Goal: Use online tool/utility: Use online tool/utility

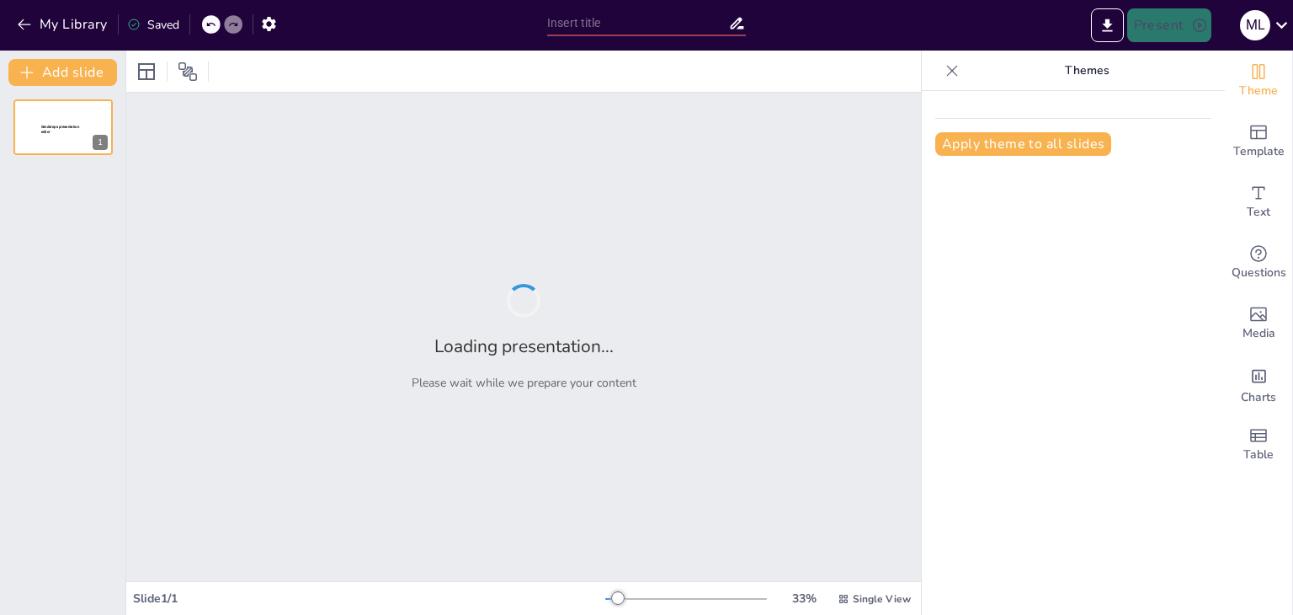
type input "Poemas: Emociones en Verso"
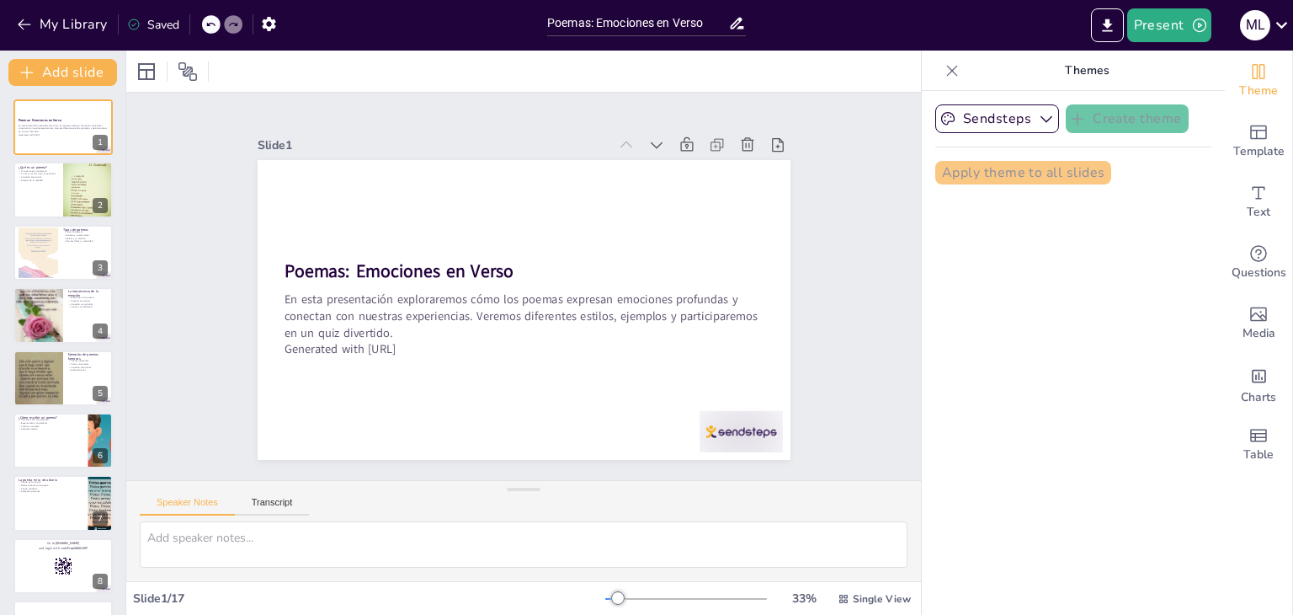
checkbox input "true"
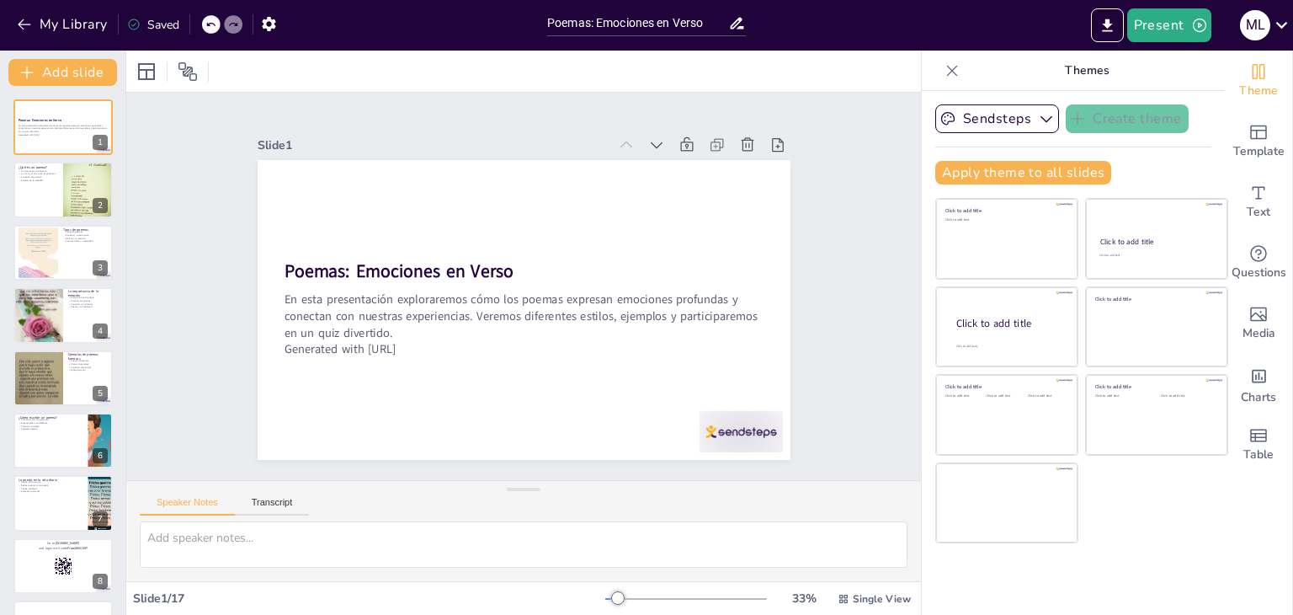
checkbox input "true"
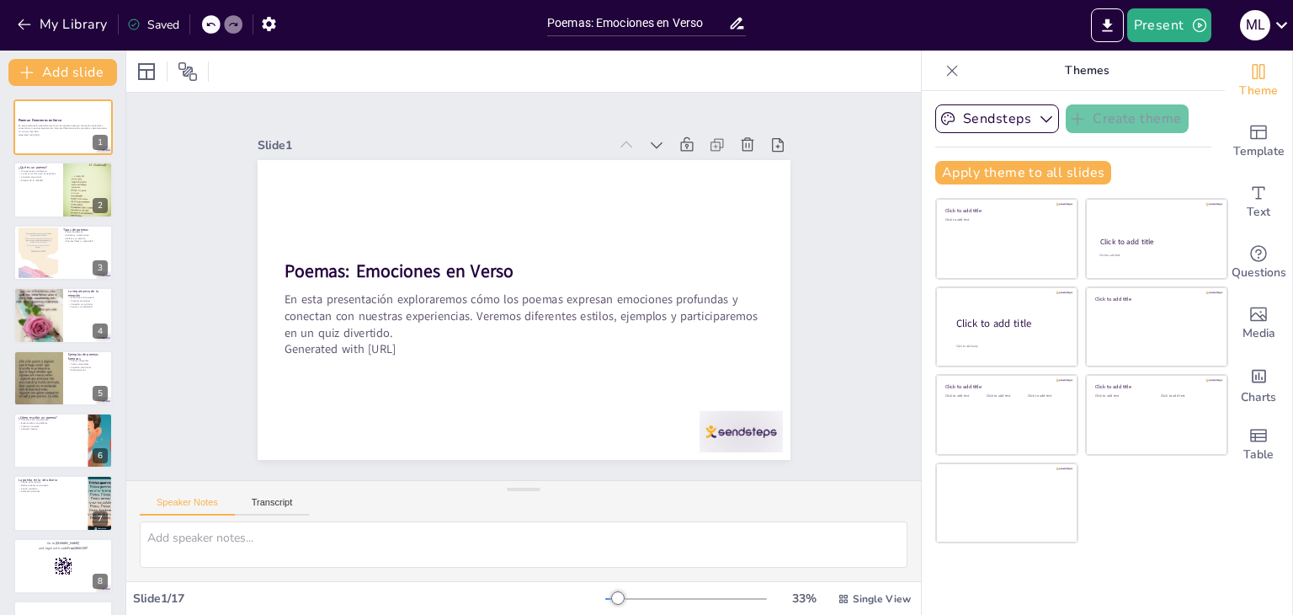
checkbox input "true"
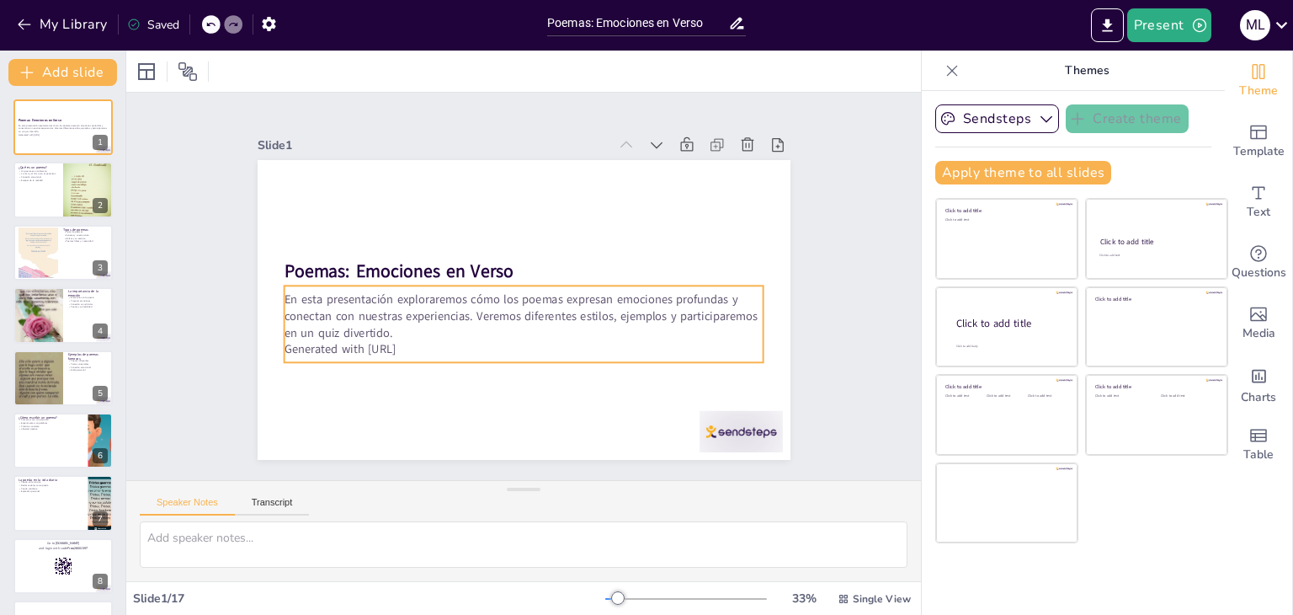
checkbox input "true"
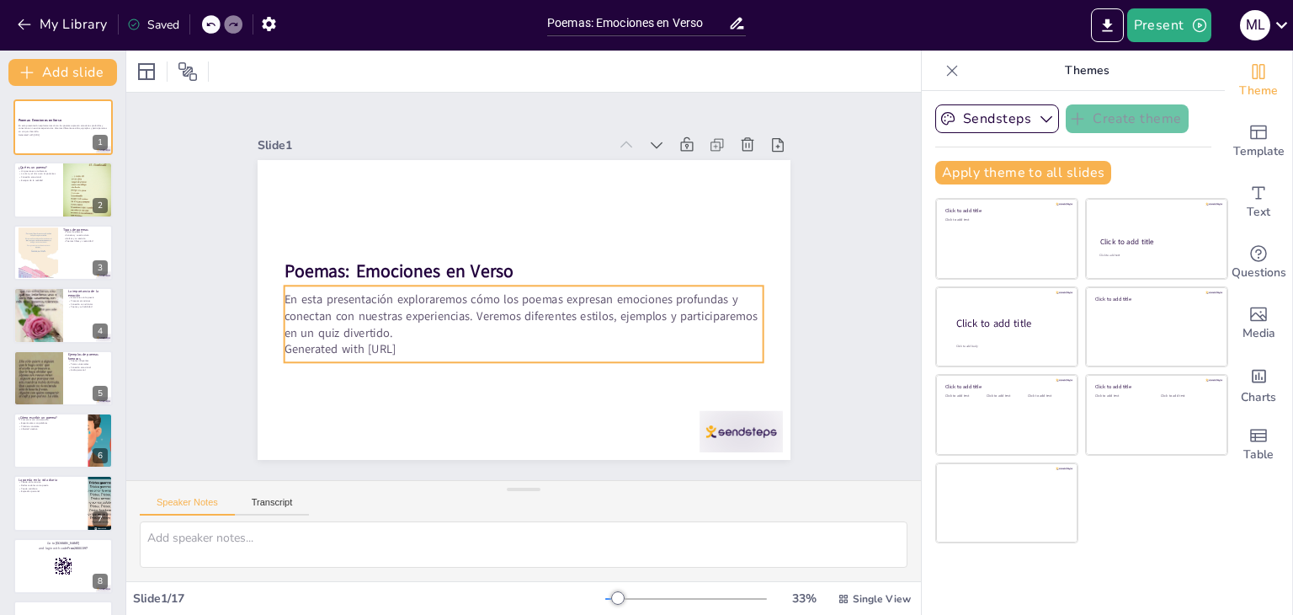
checkbox input "true"
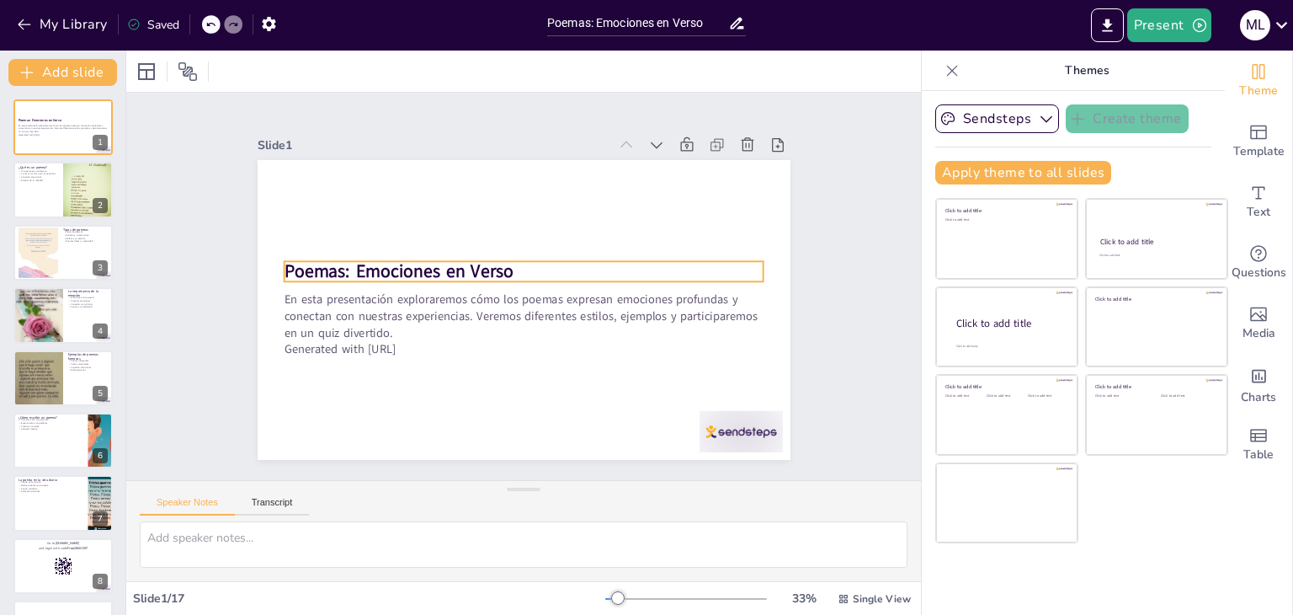
checkbox input "true"
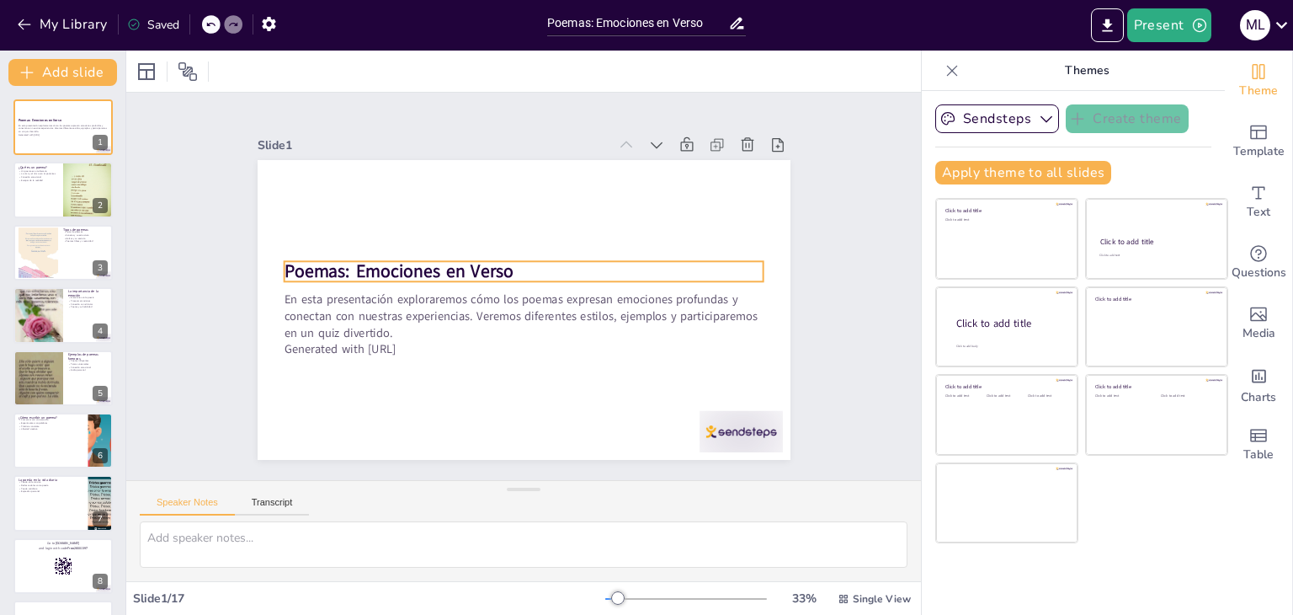
checkbox input "true"
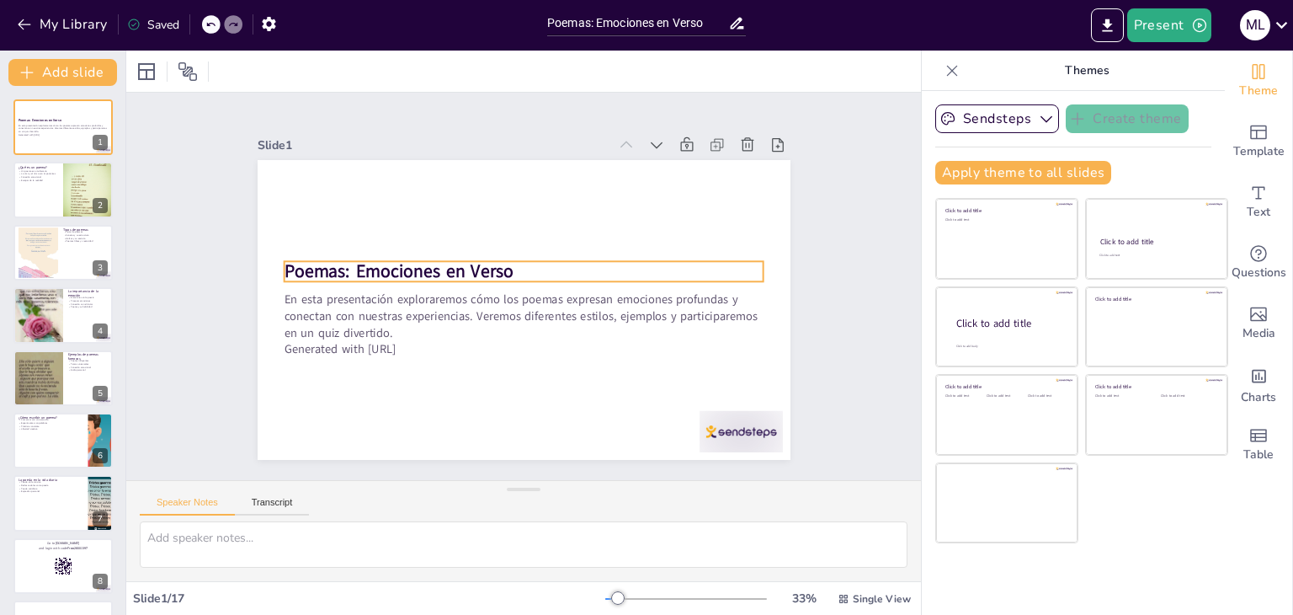
checkbox input "true"
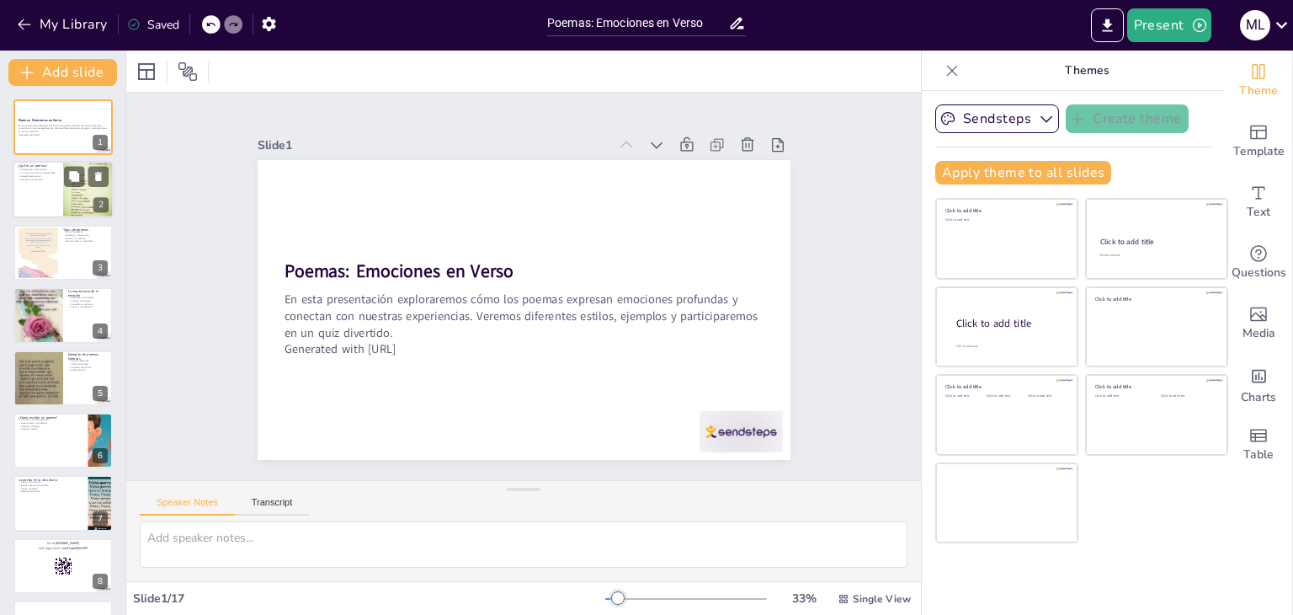
checkbox input "true"
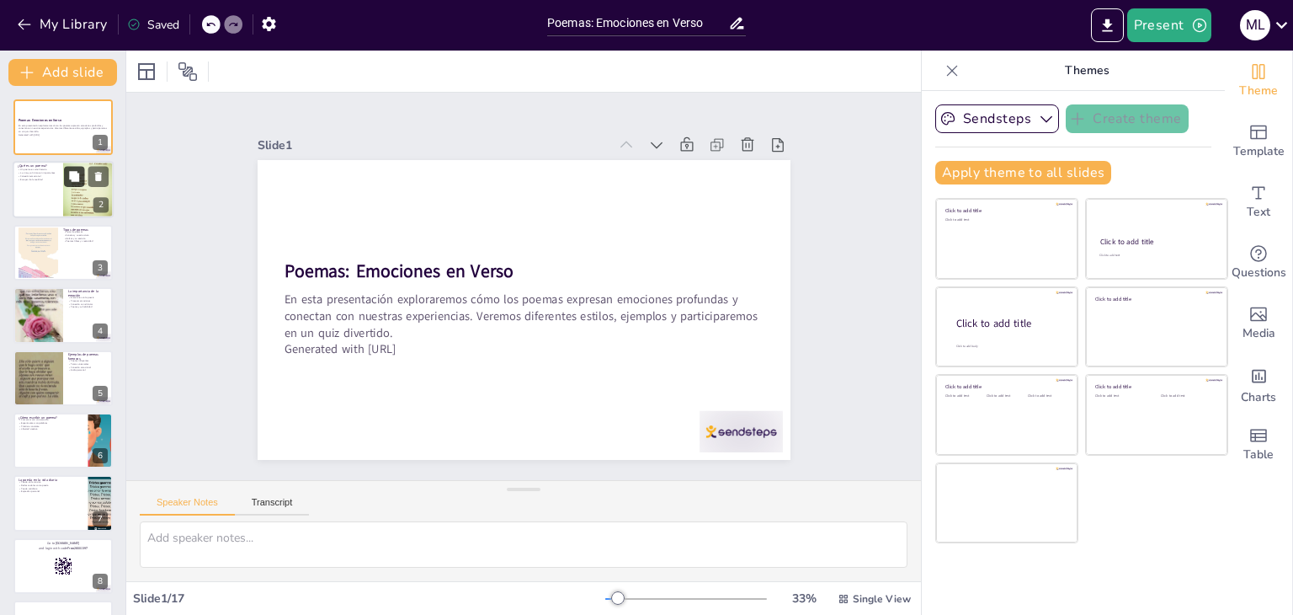
checkbox input "true"
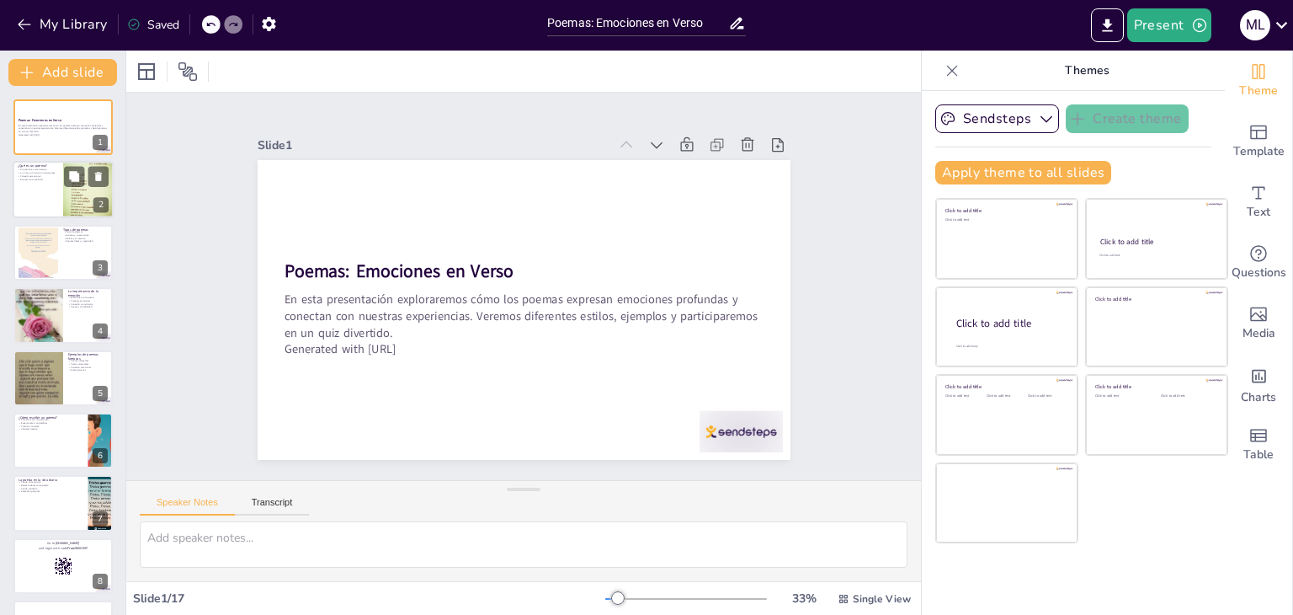
checkbox input "true"
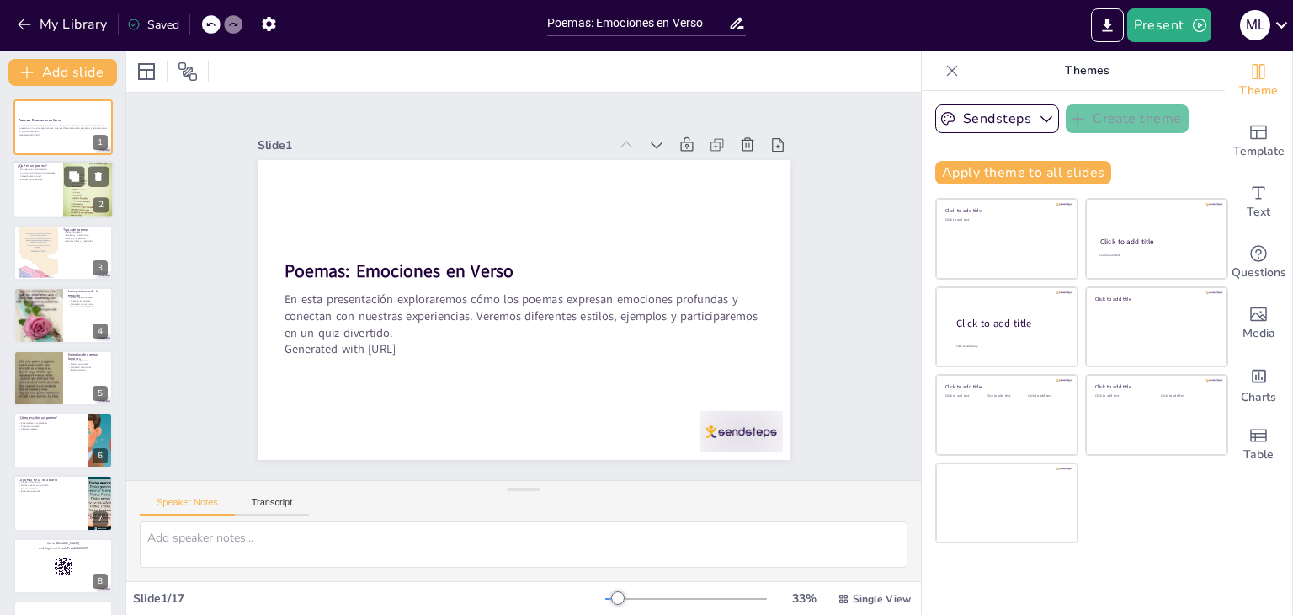
checkbox input "true"
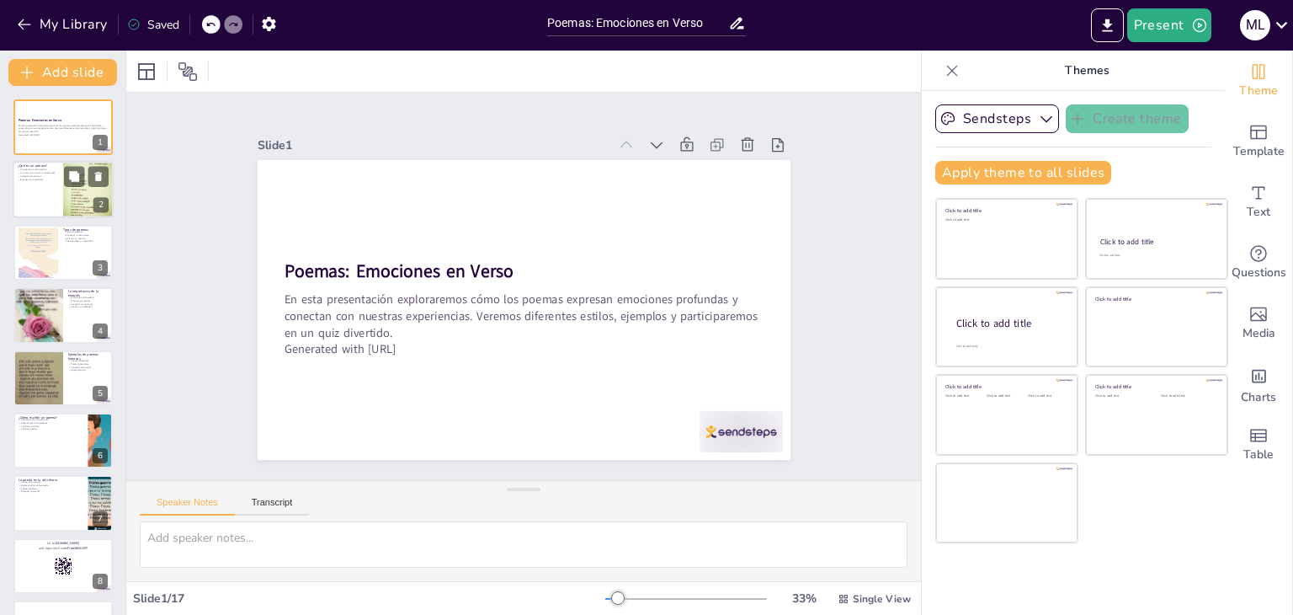
click at [58, 174] on div at bounding box center [63, 190] width 101 height 57
checkbox input "true"
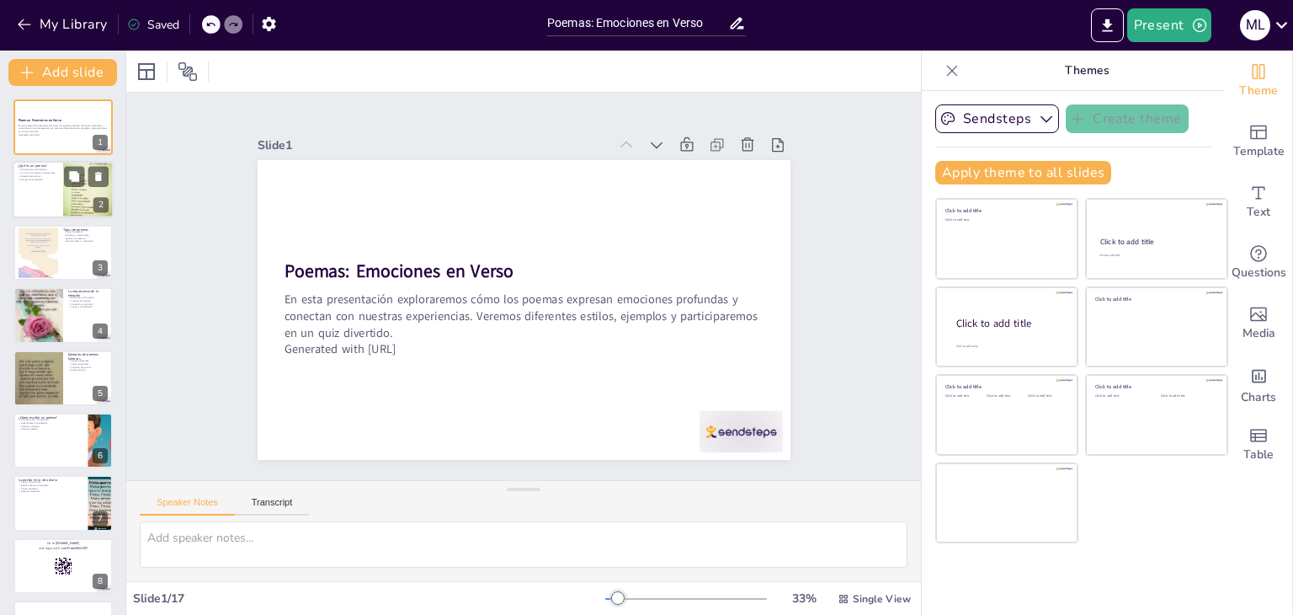
checkbox input "true"
type textarea "Un poema se define como una forma de arte literario que utiliza el lenguaje de …"
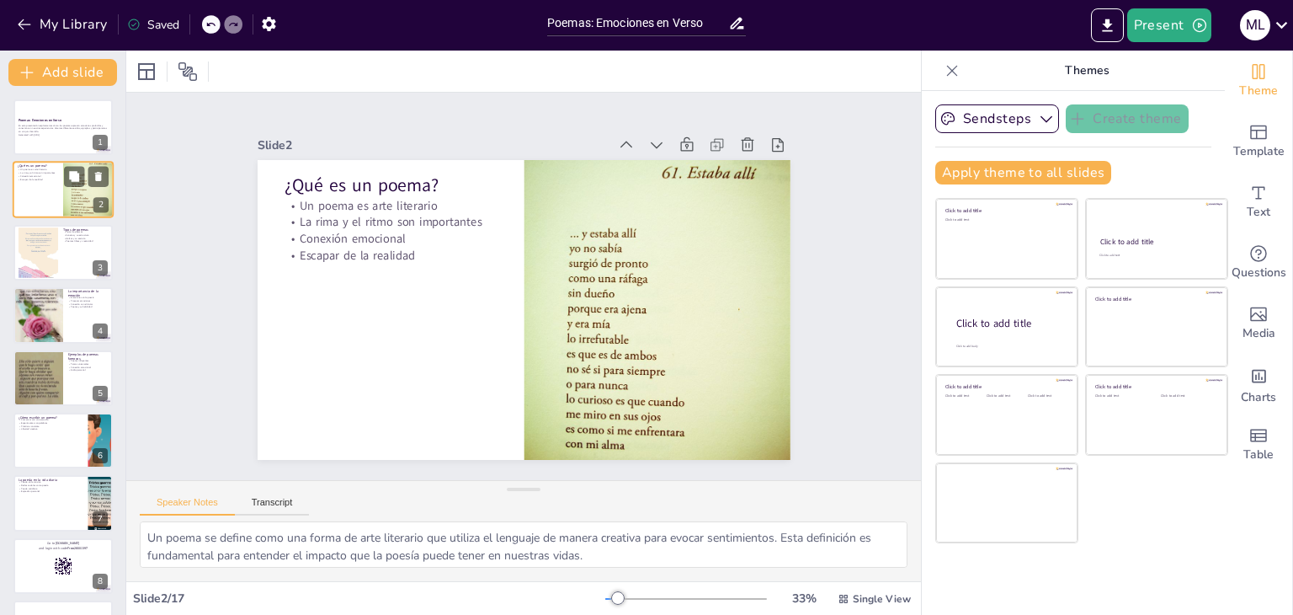
checkbox input "true"
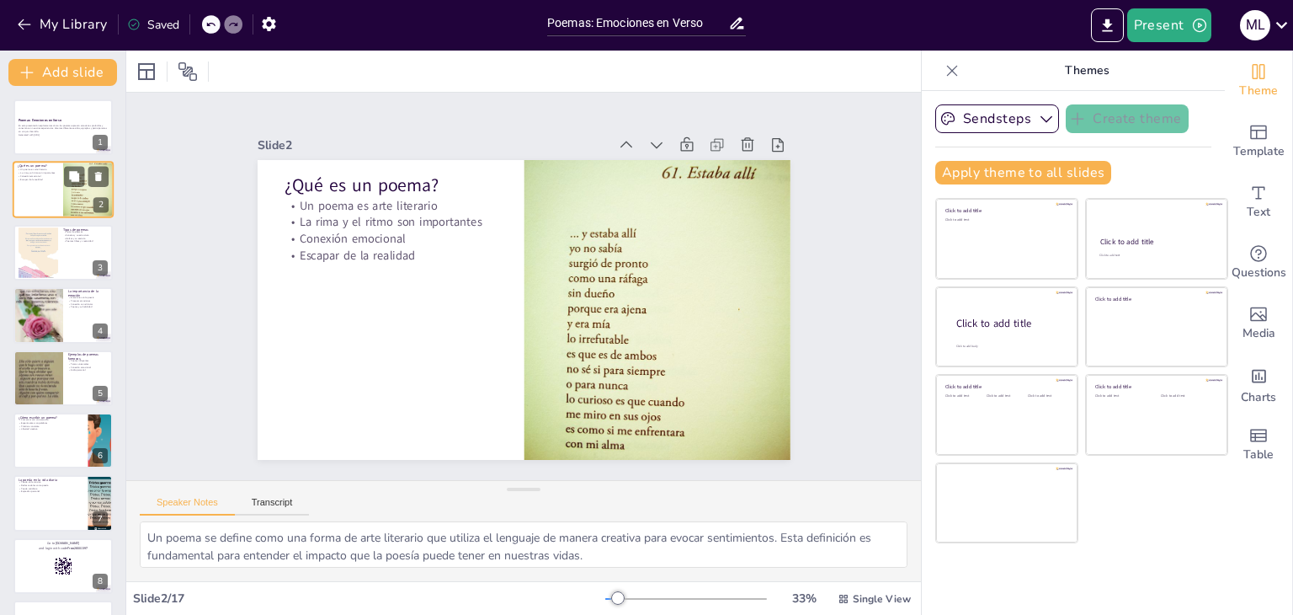
checkbox input "true"
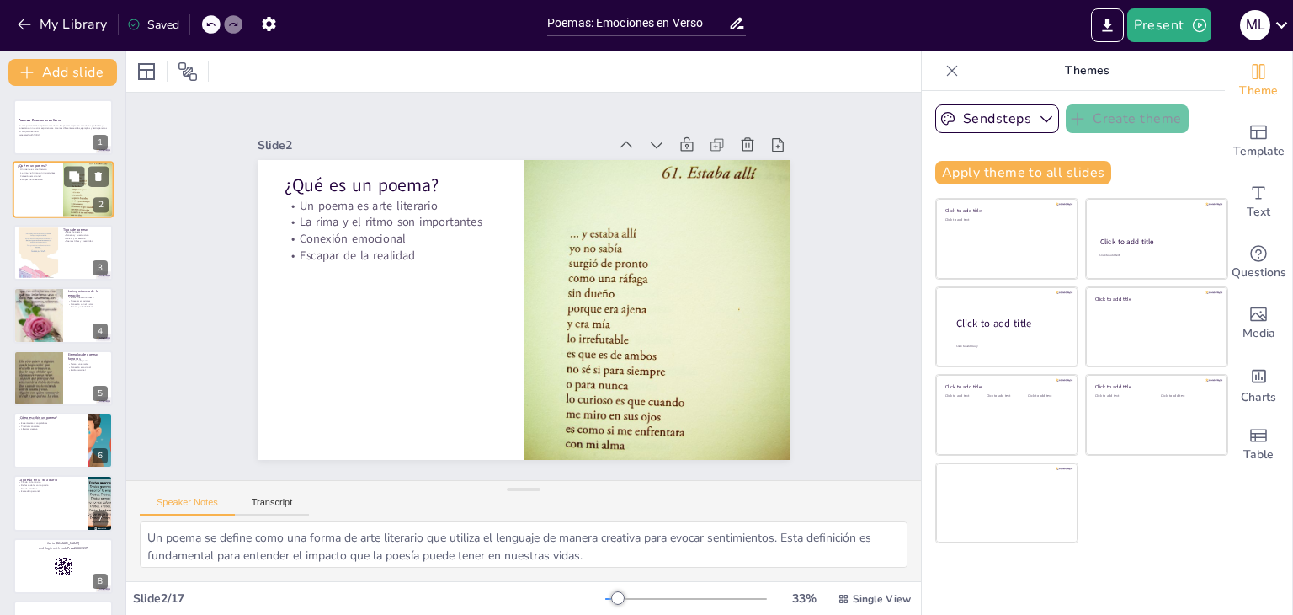
checkbox input "true"
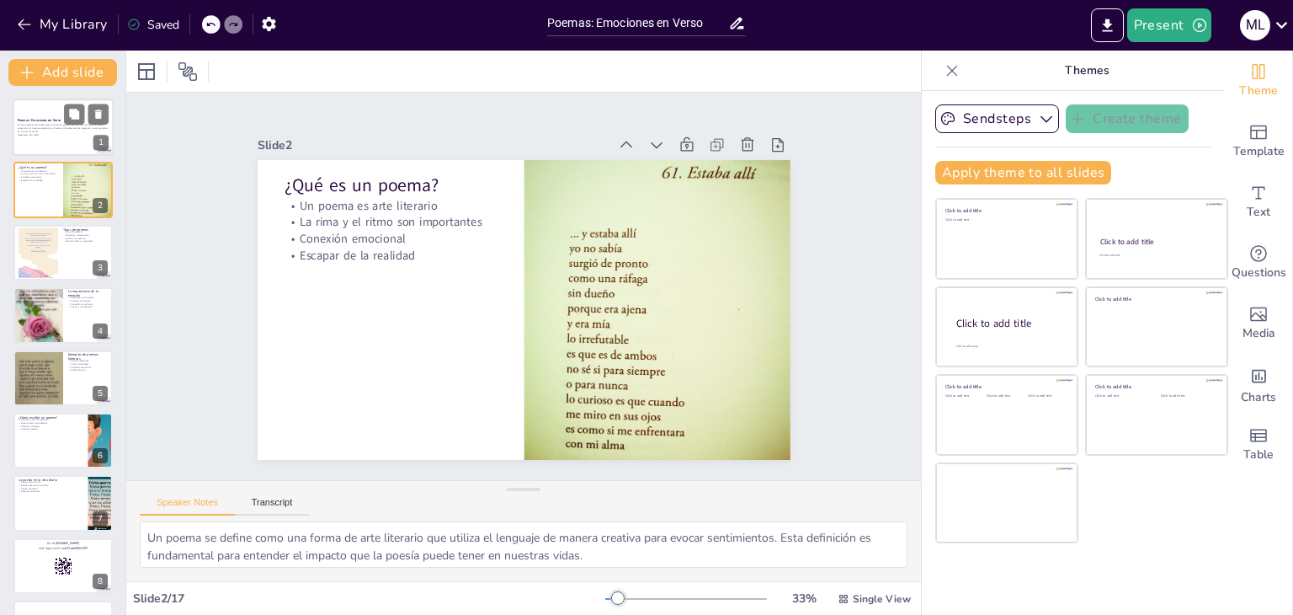
checkbox input "true"
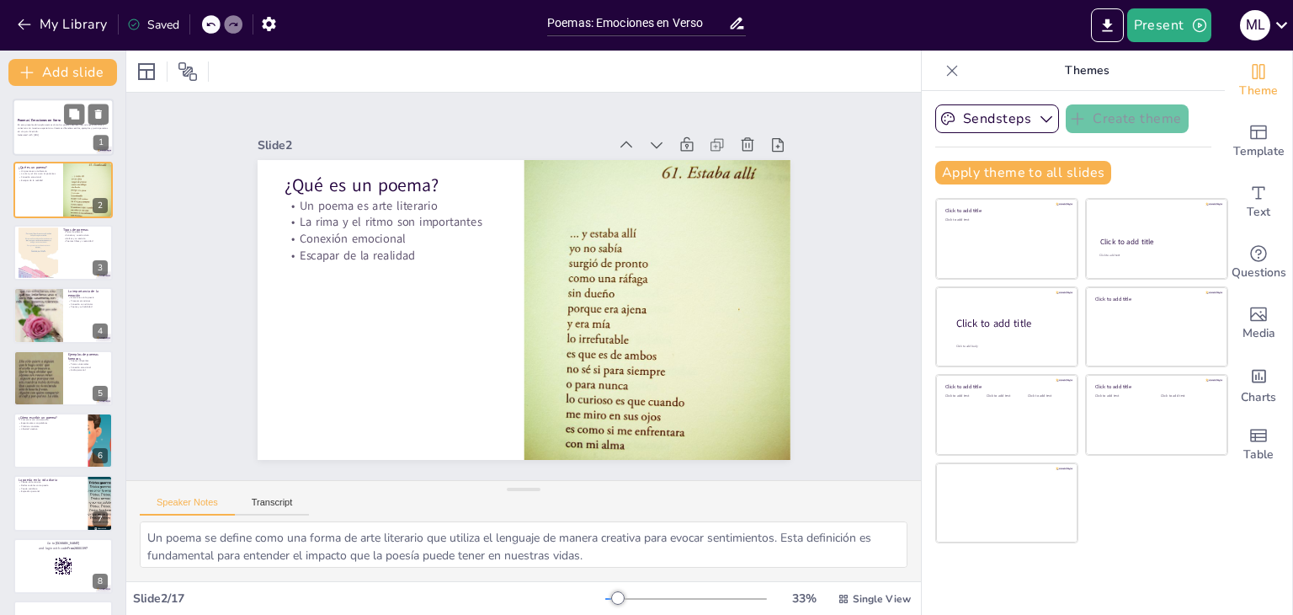
checkbox input "true"
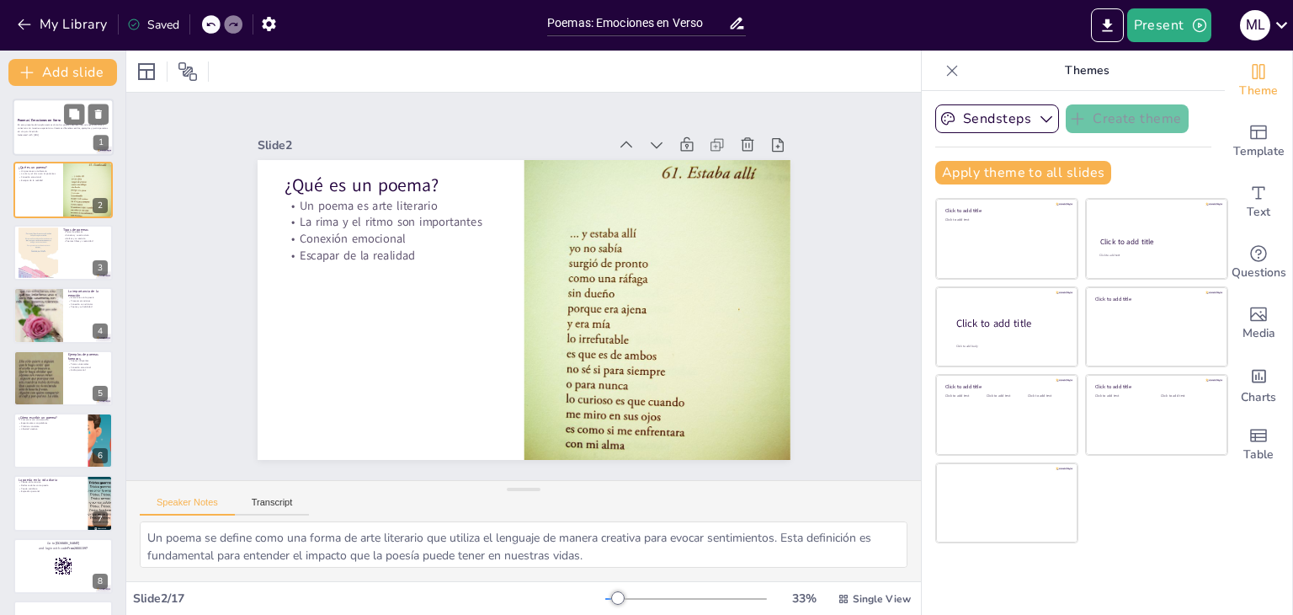
checkbox input "true"
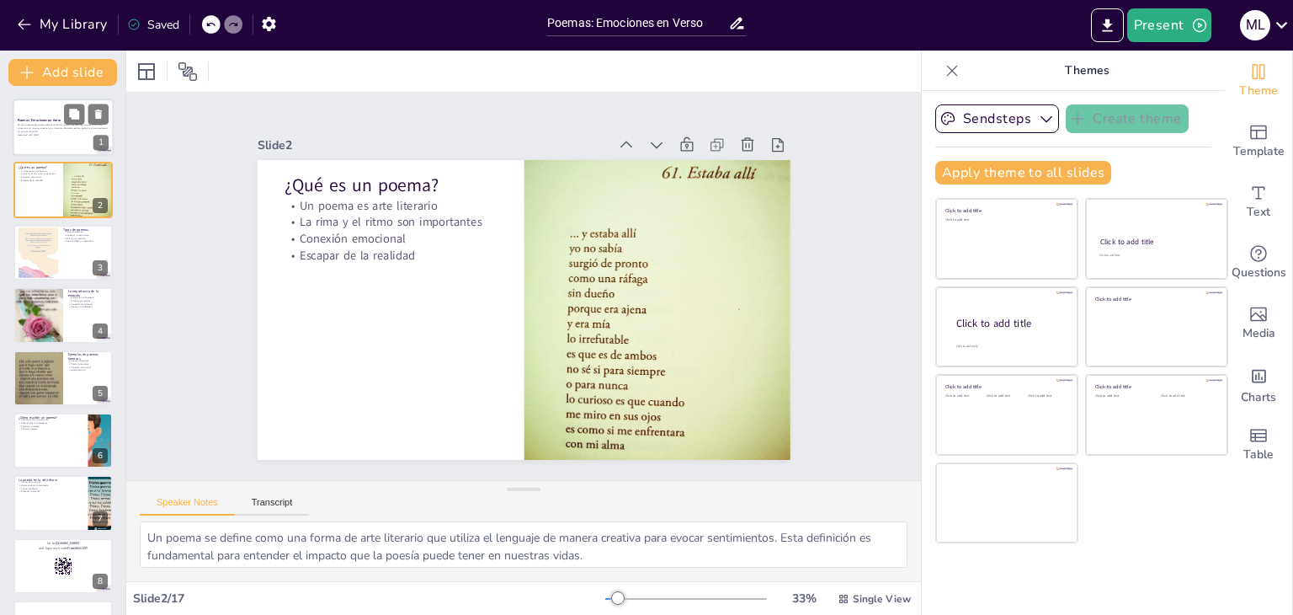
checkbox input "true"
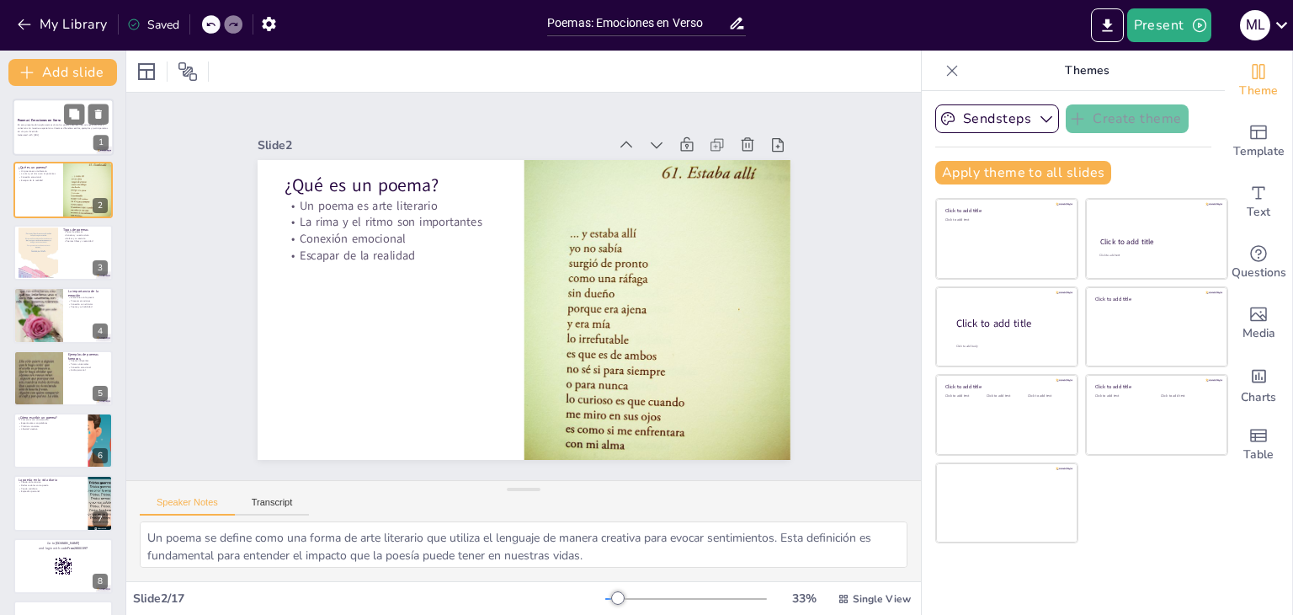
click at [47, 135] on p "Generated with [URL]" at bounding box center [63, 134] width 91 height 3
checkbox input "true"
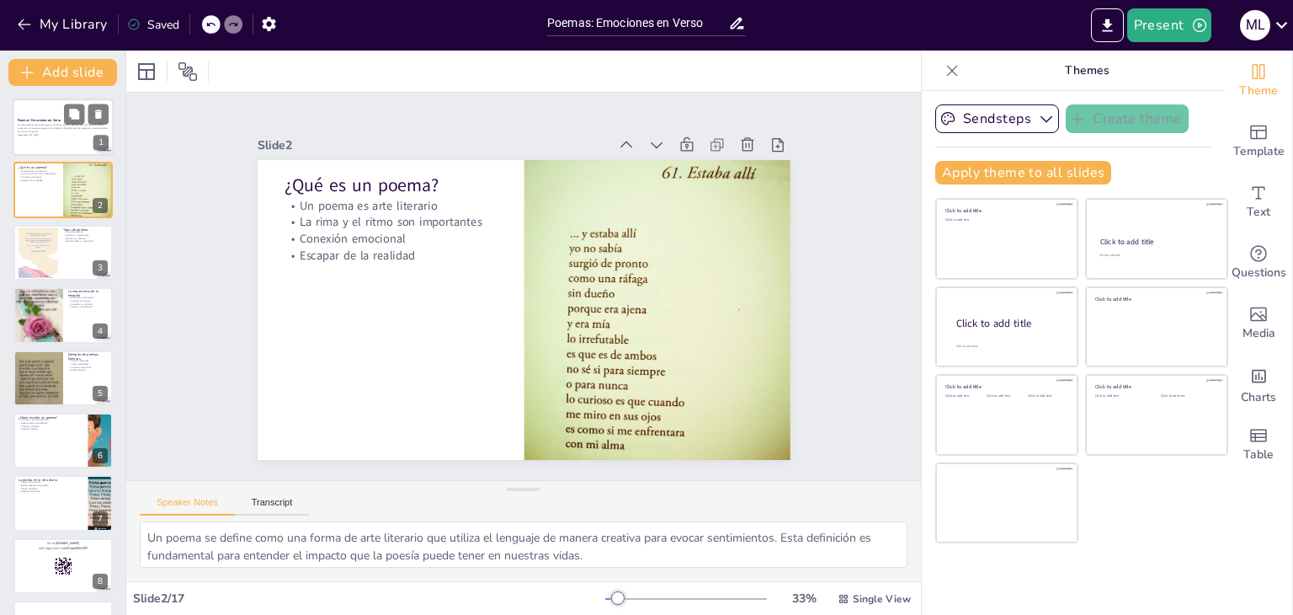
checkbox input "true"
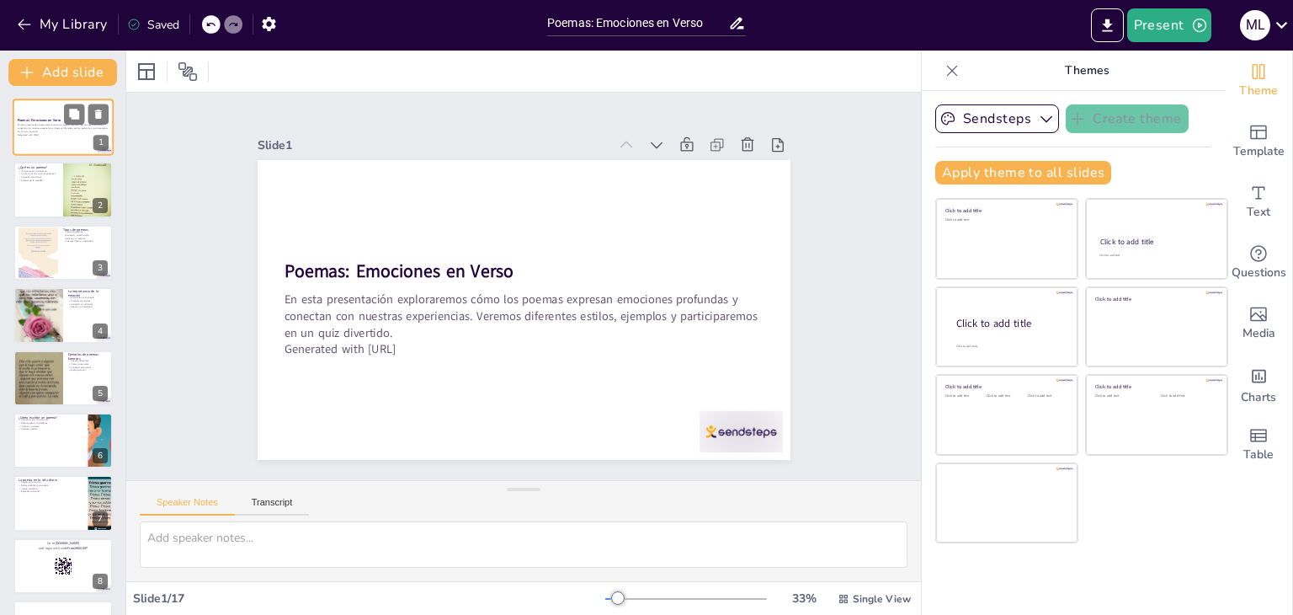
checkbox input "true"
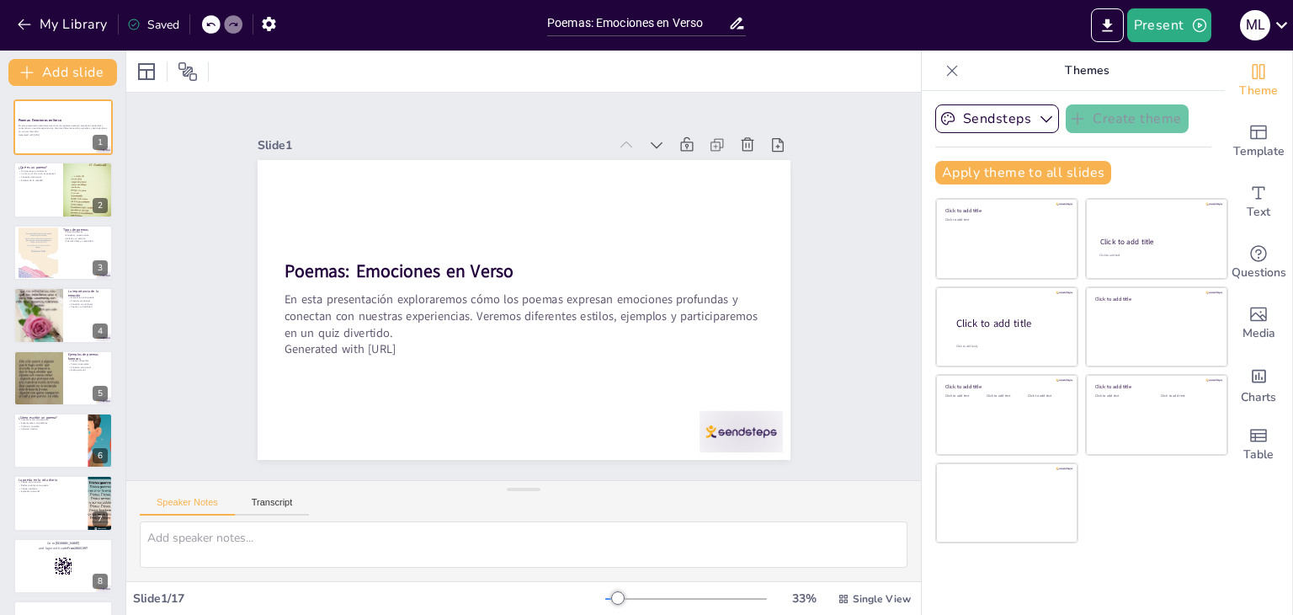
checkbox input "true"
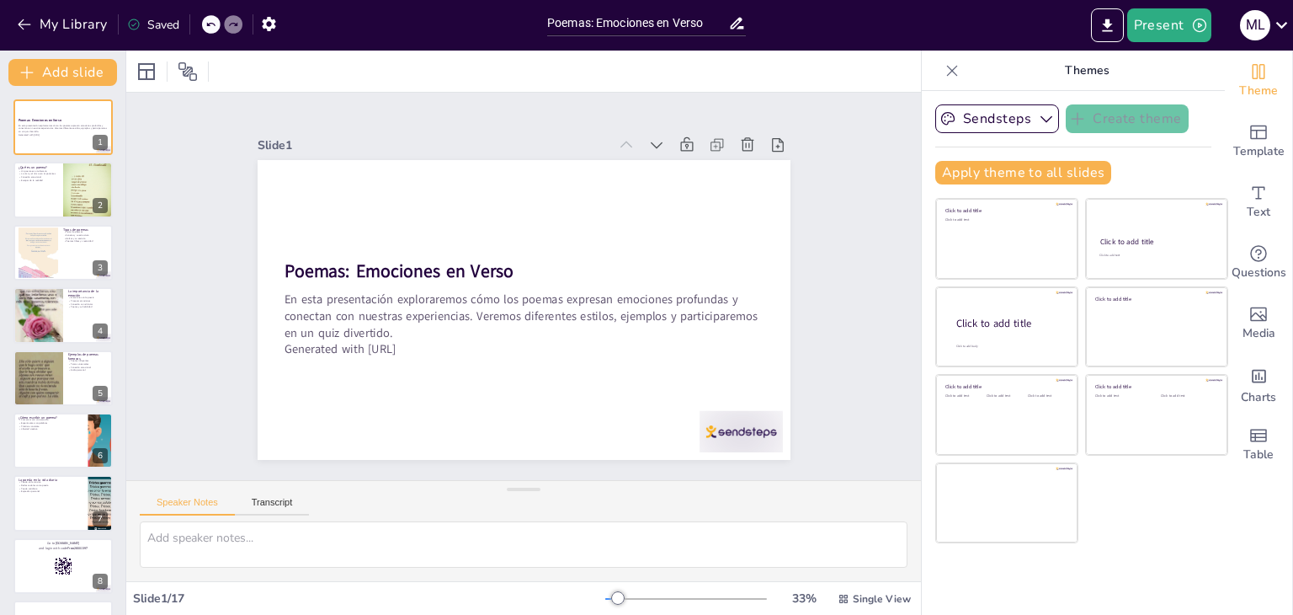
checkbox input "true"
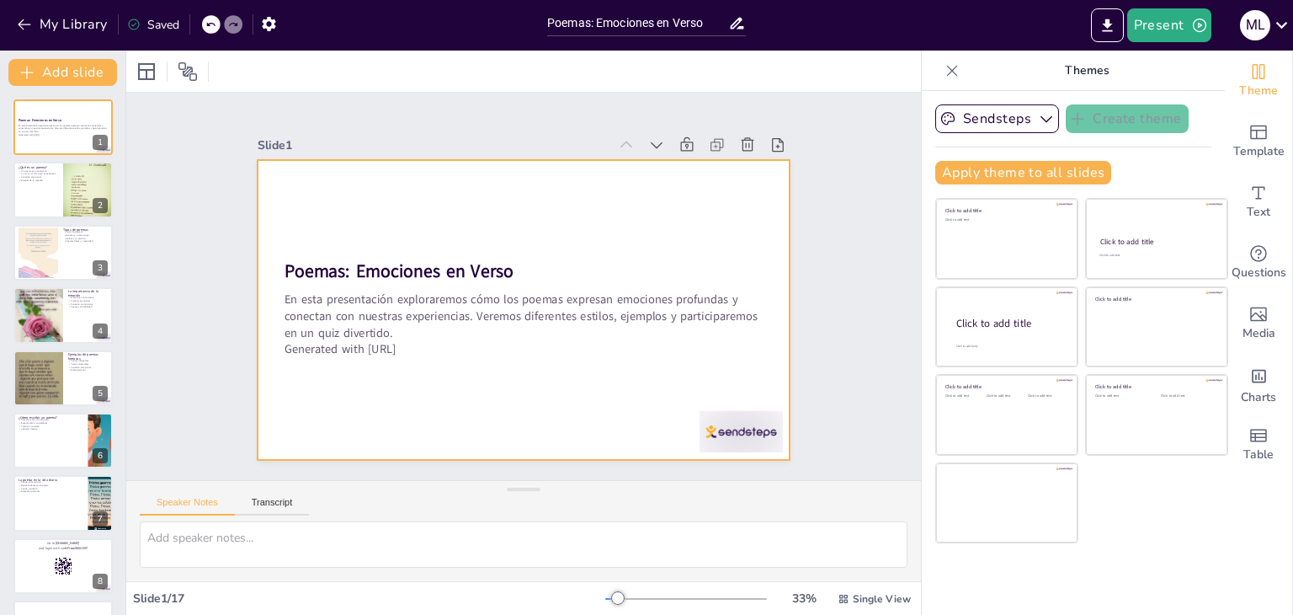
checkbox input "true"
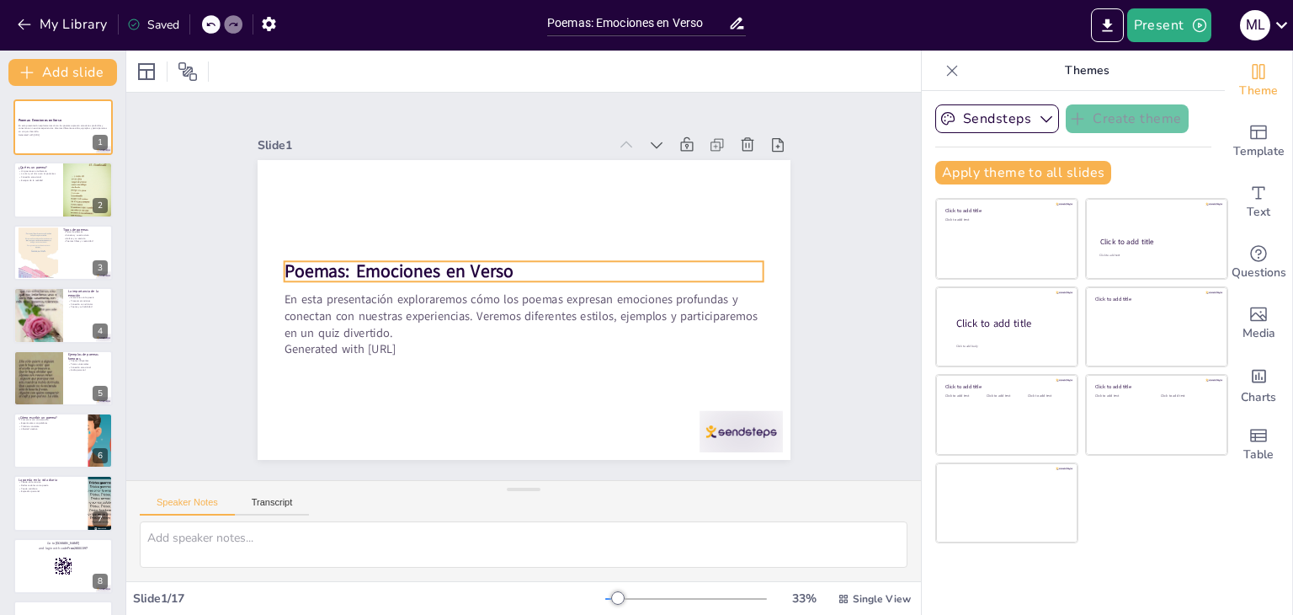
checkbox input "true"
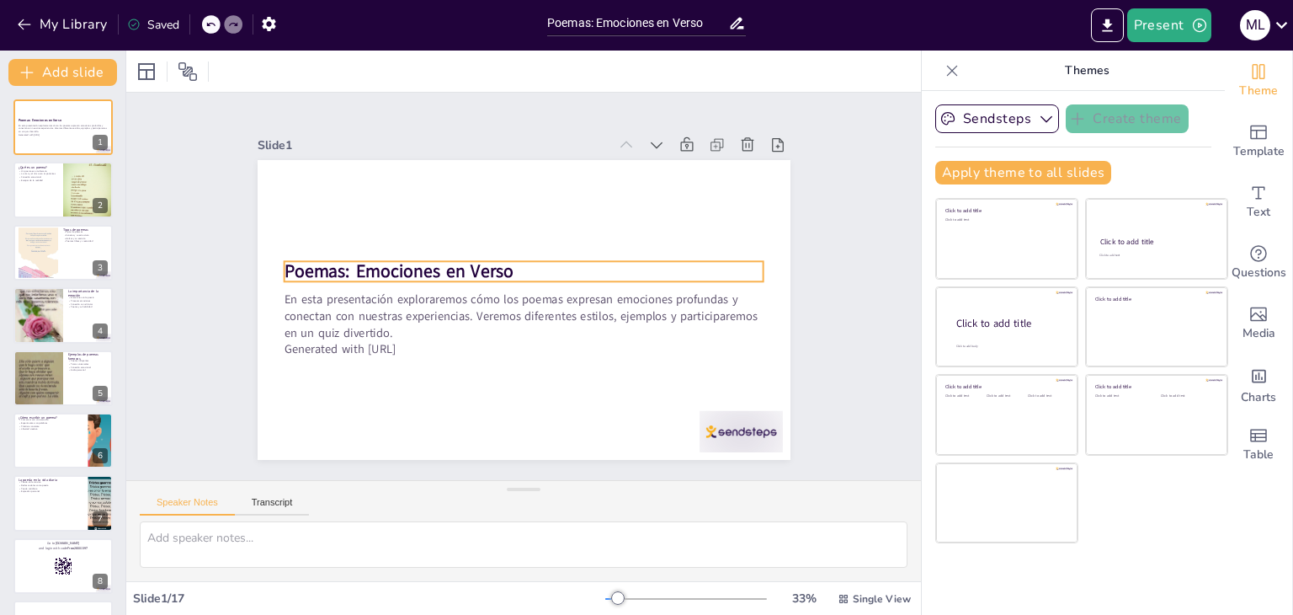
checkbox input "true"
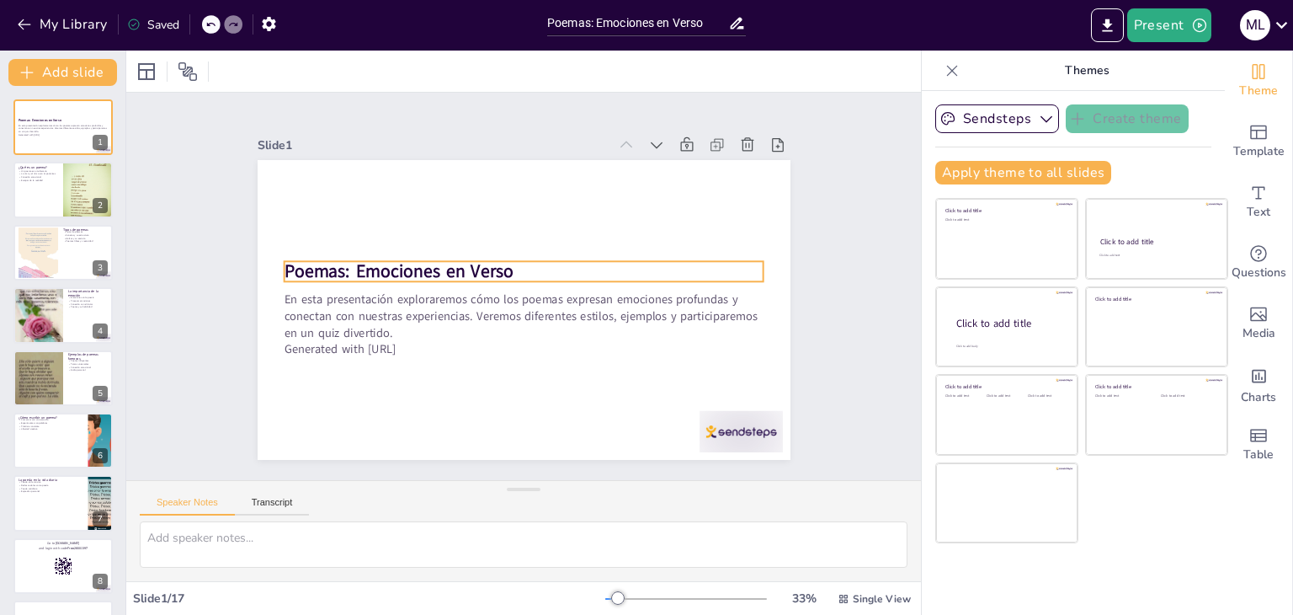
checkbox input "true"
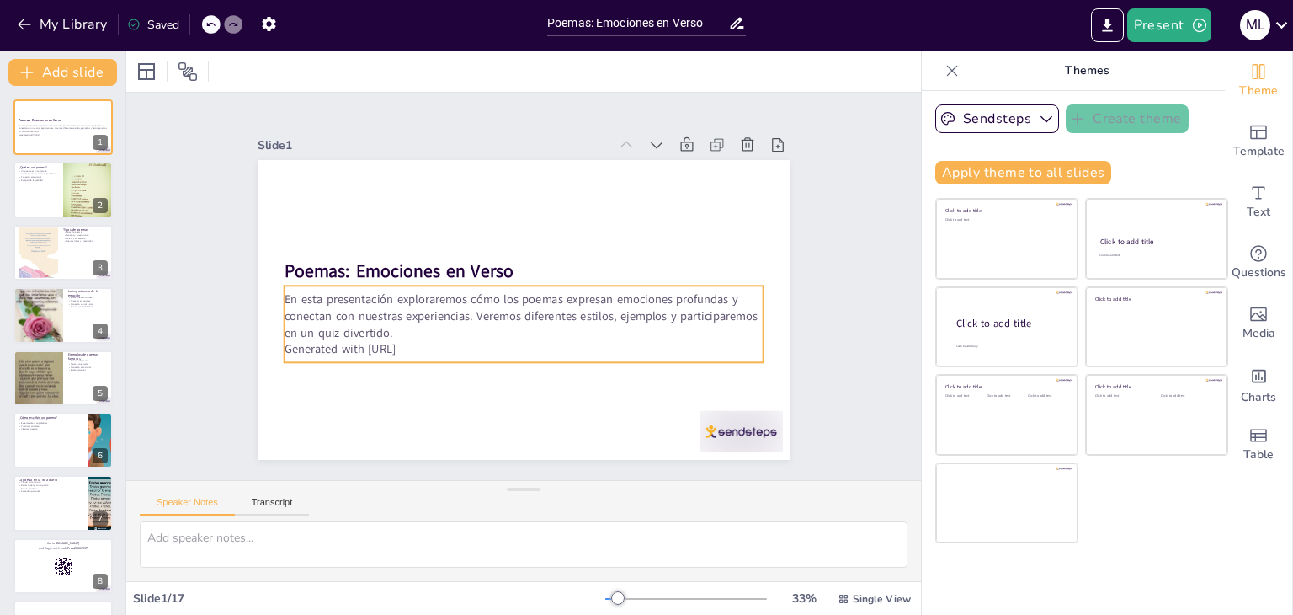
checkbox input "true"
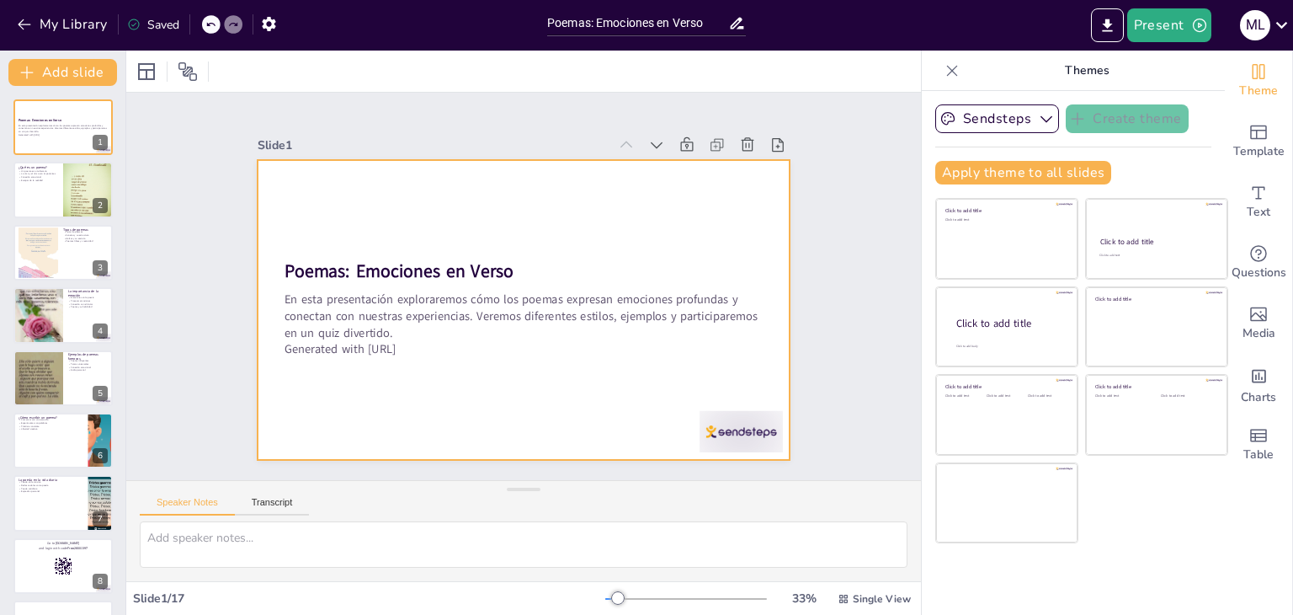
checkbox input "true"
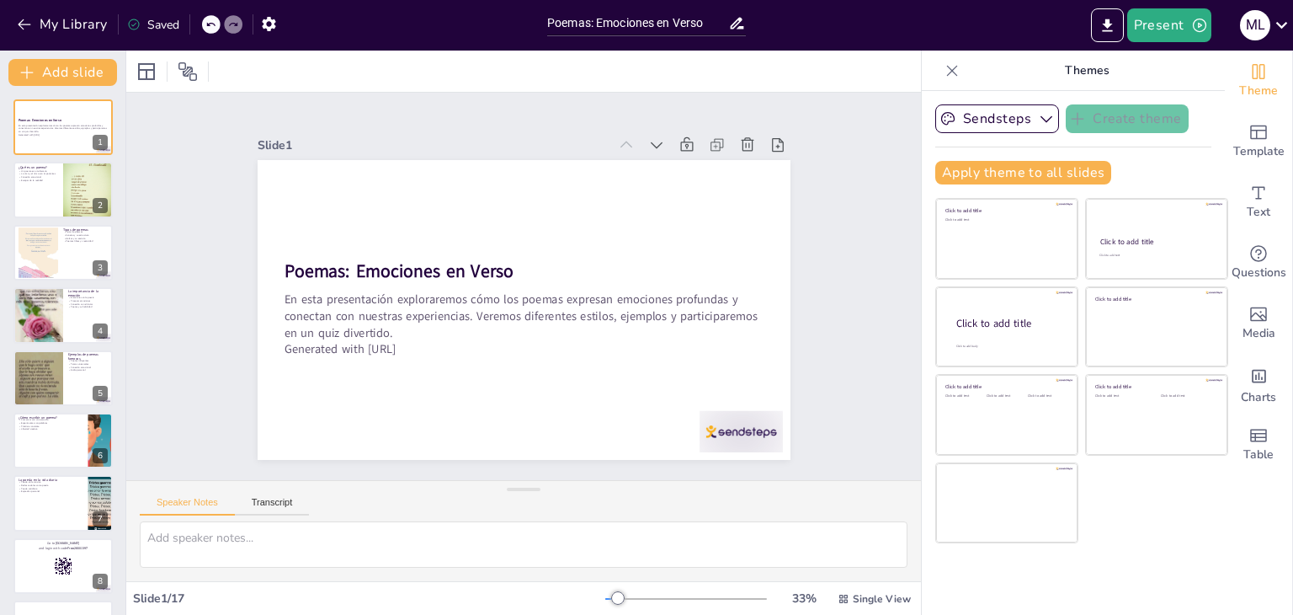
checkbox input "true"
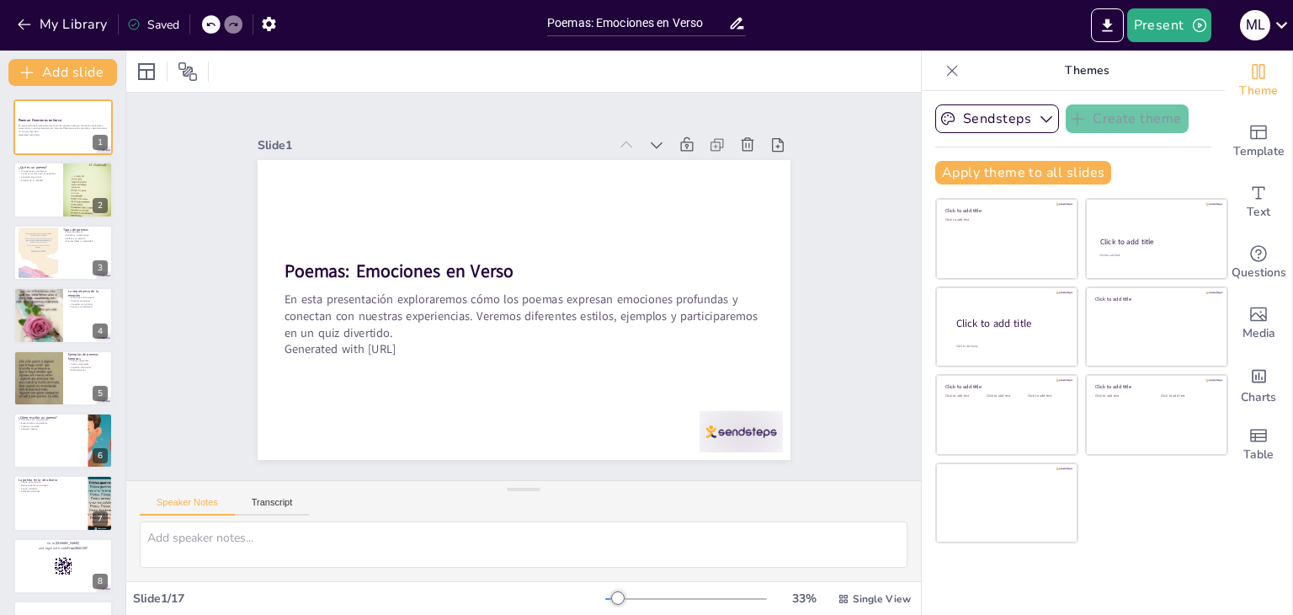
checkbox input "true"
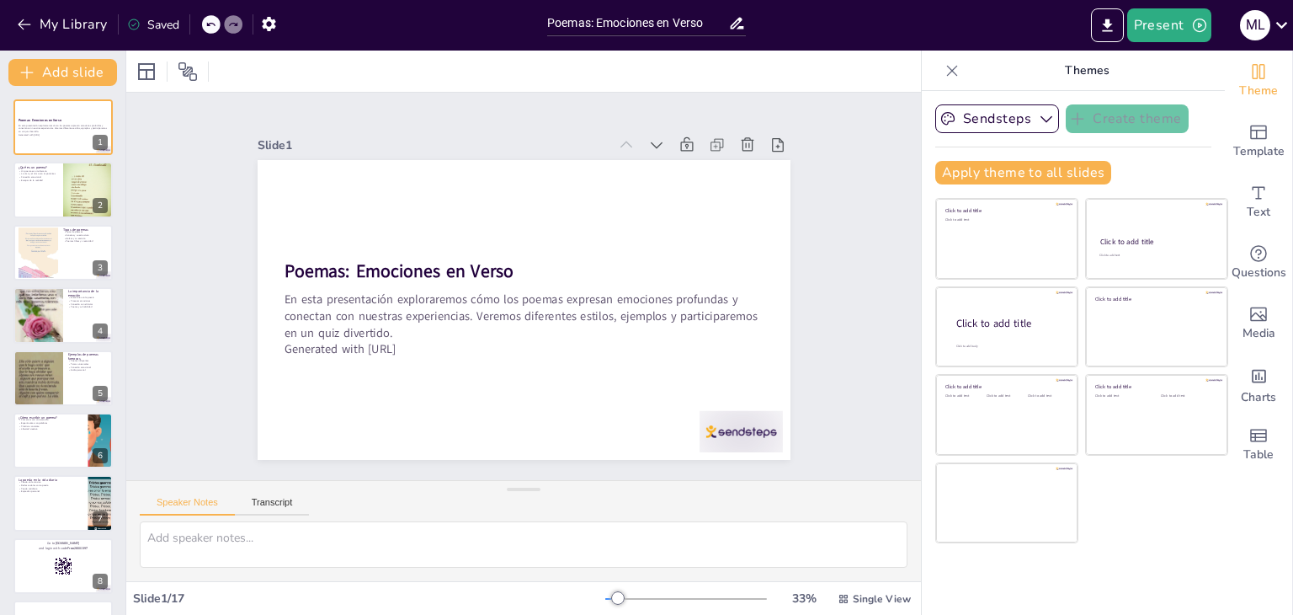
checkbox input "true"
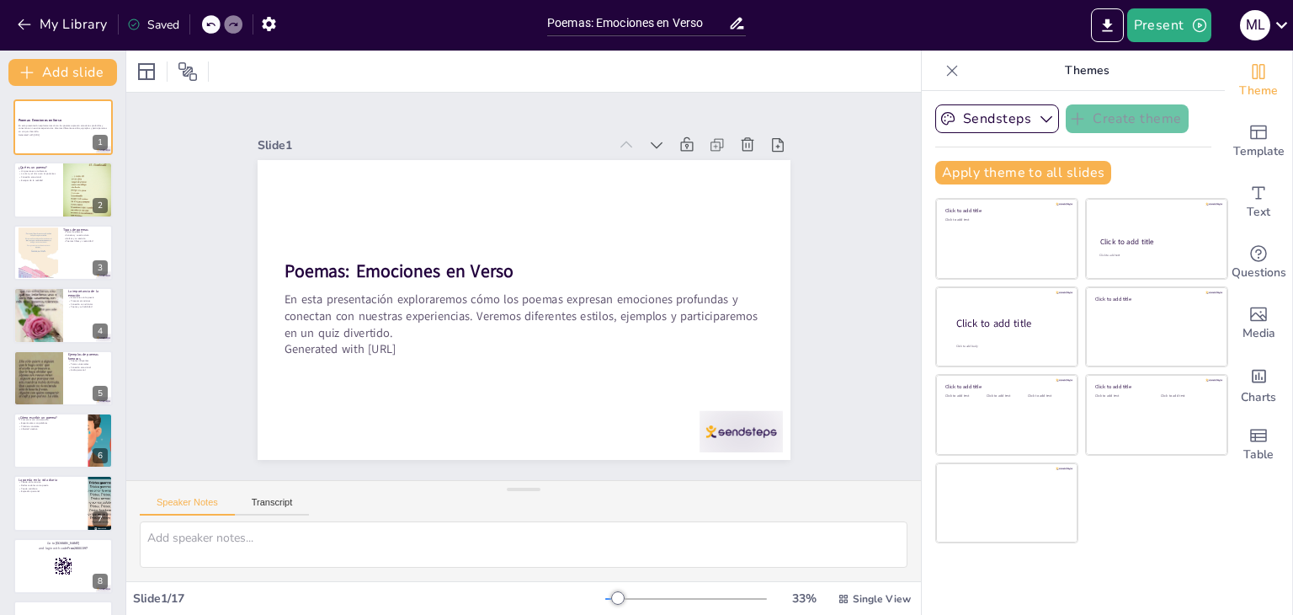
checkbox input "true"
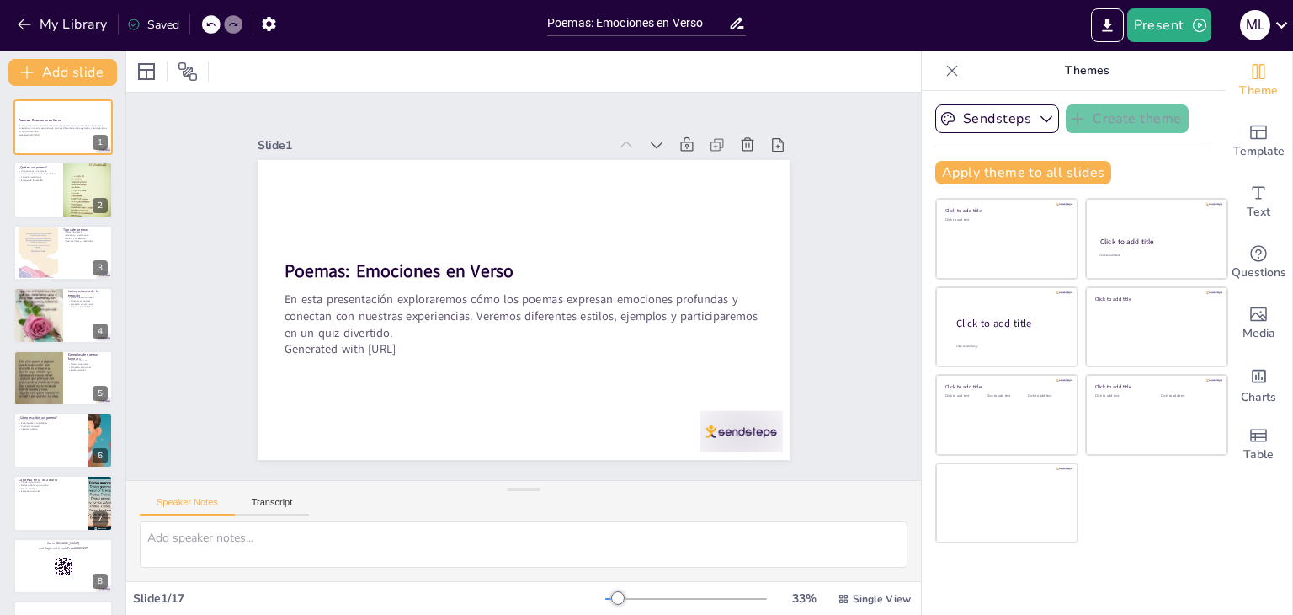
checkbox input "true"
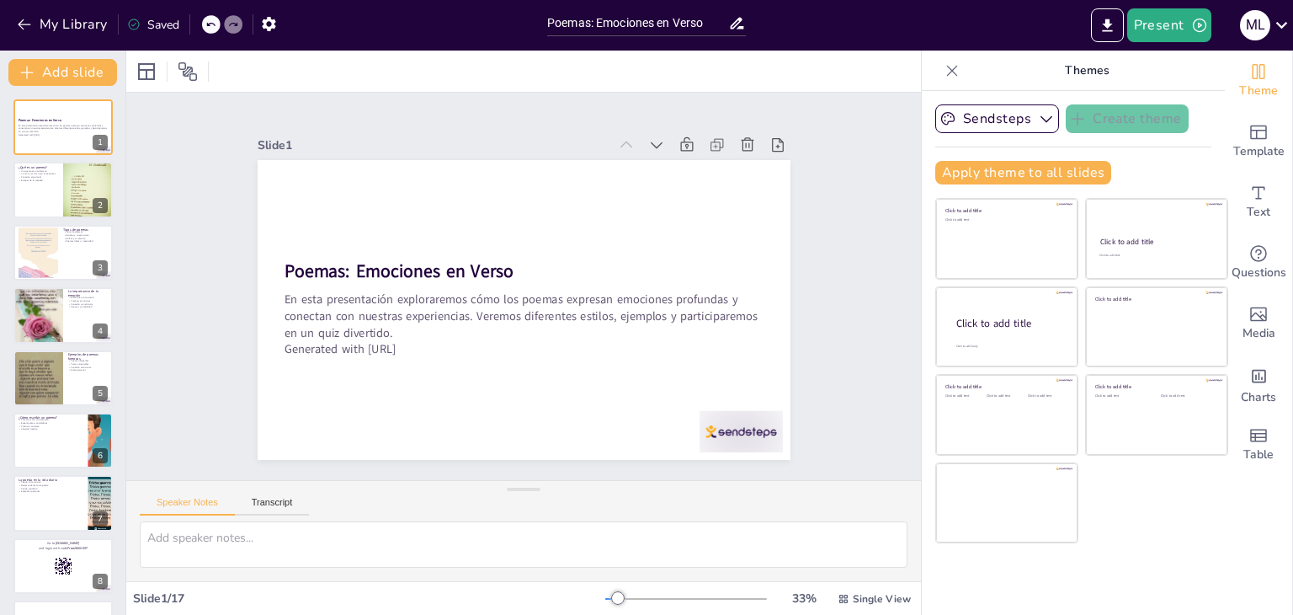
checkbox input "true"
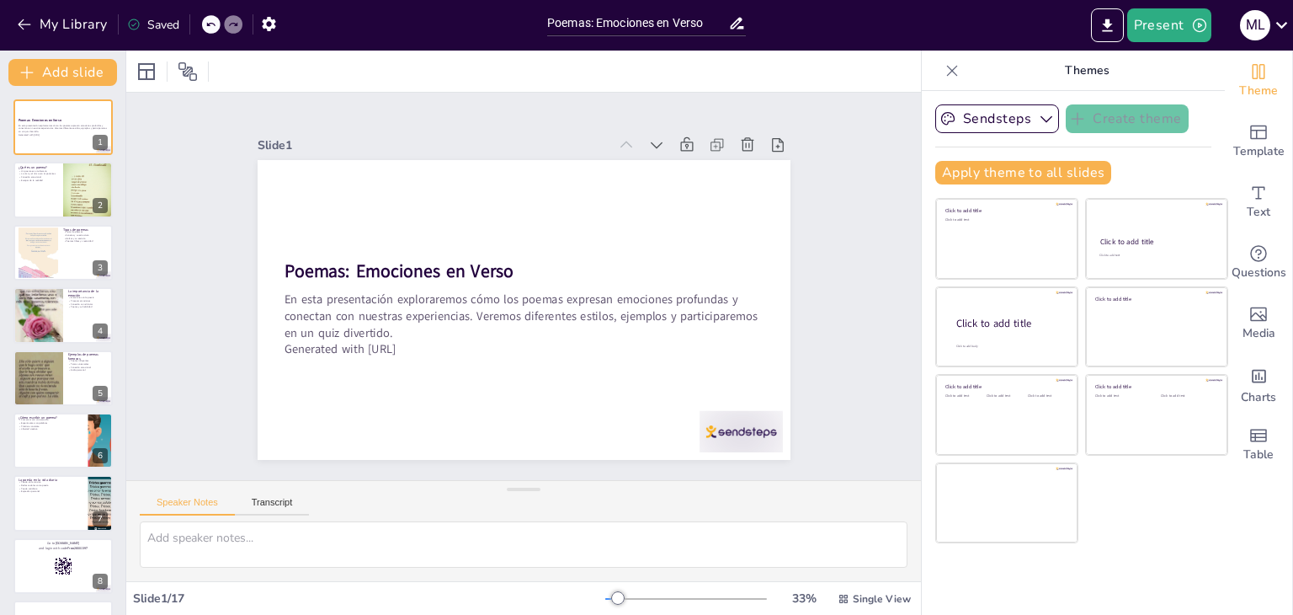
checkbox input "true"
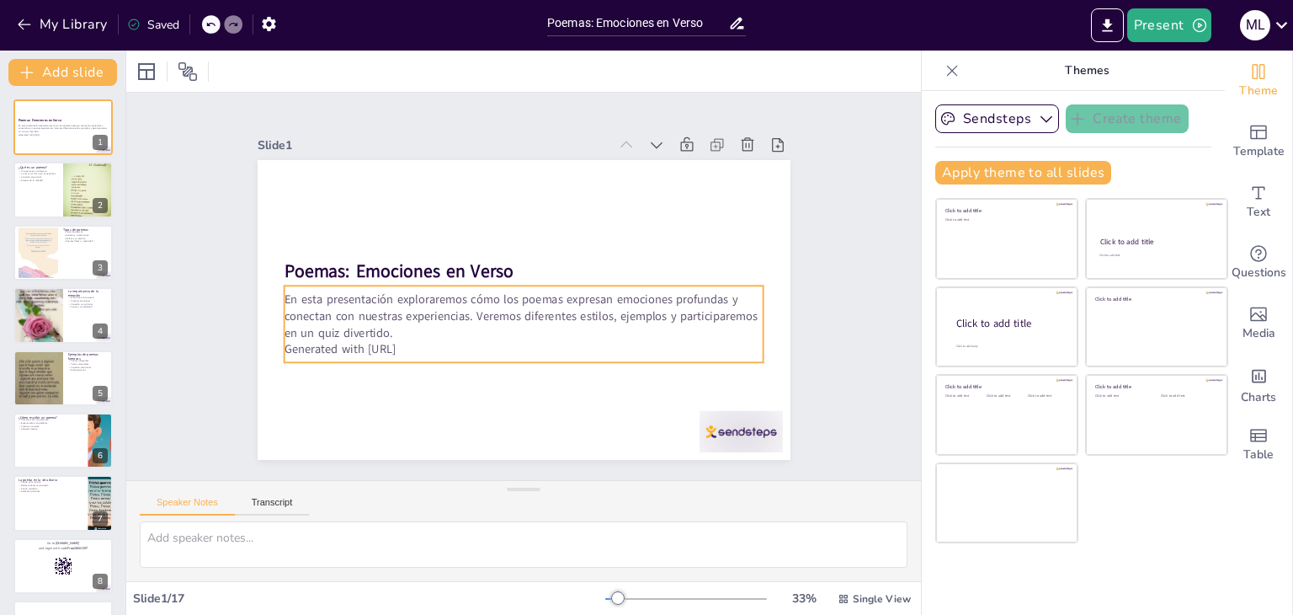
checkbox input "true"
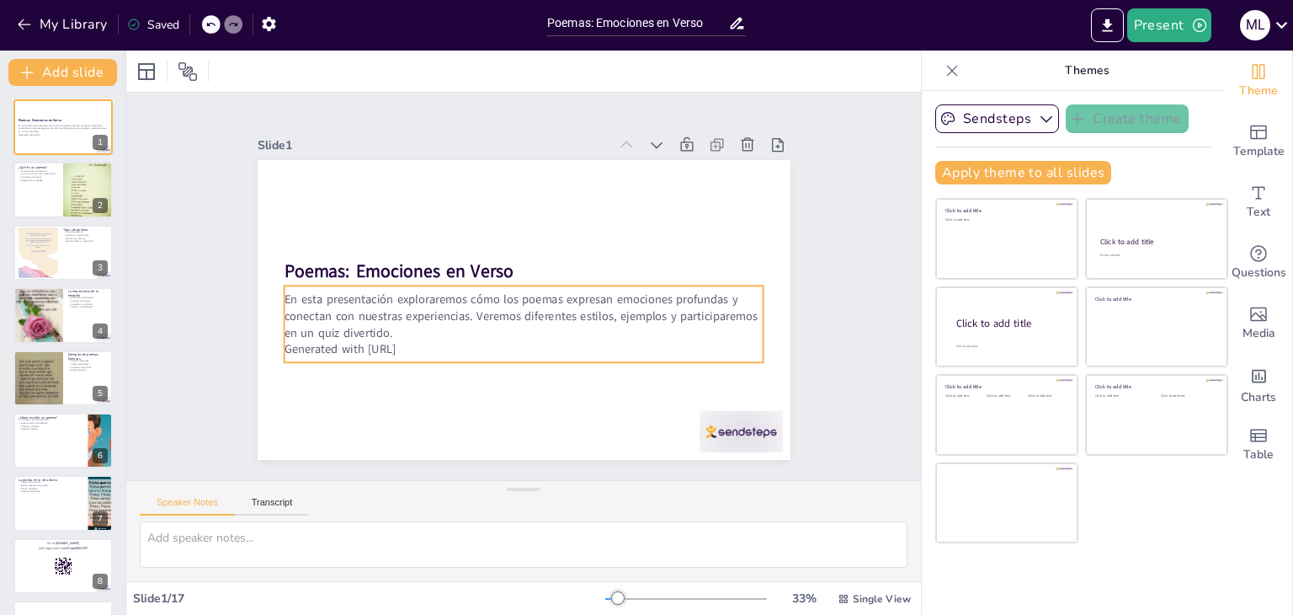
checkbox input "true"
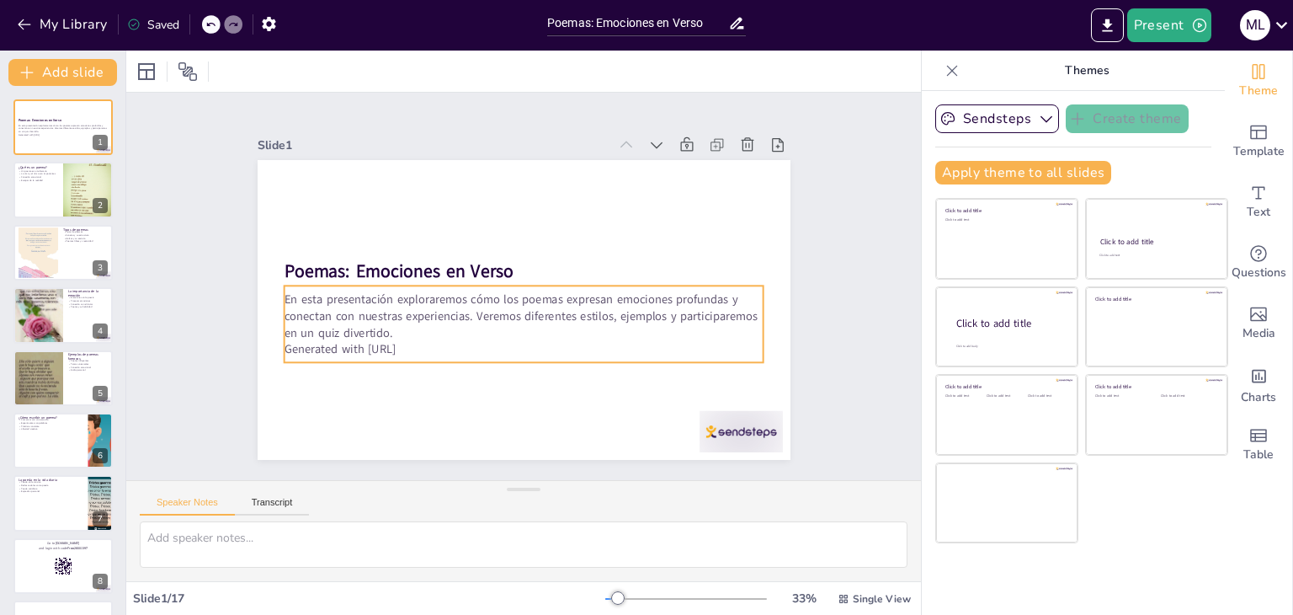
checkbox input "true"
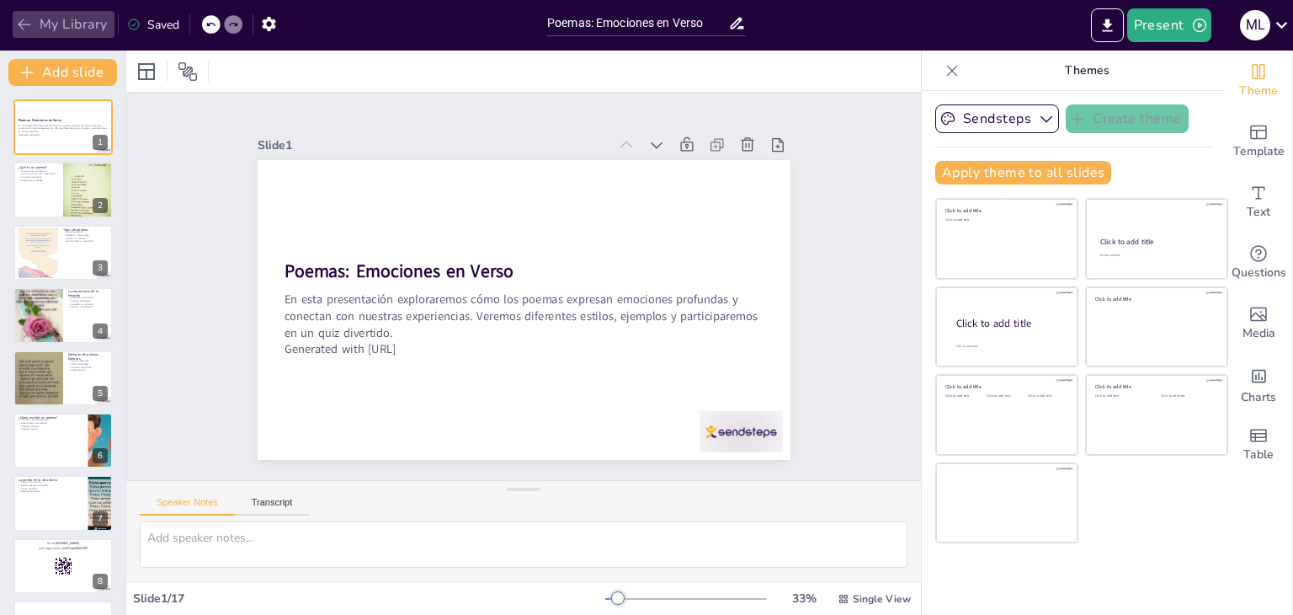
click at [17, 20] on icon "button" at bounding box center [24, 24] width 17 height 17
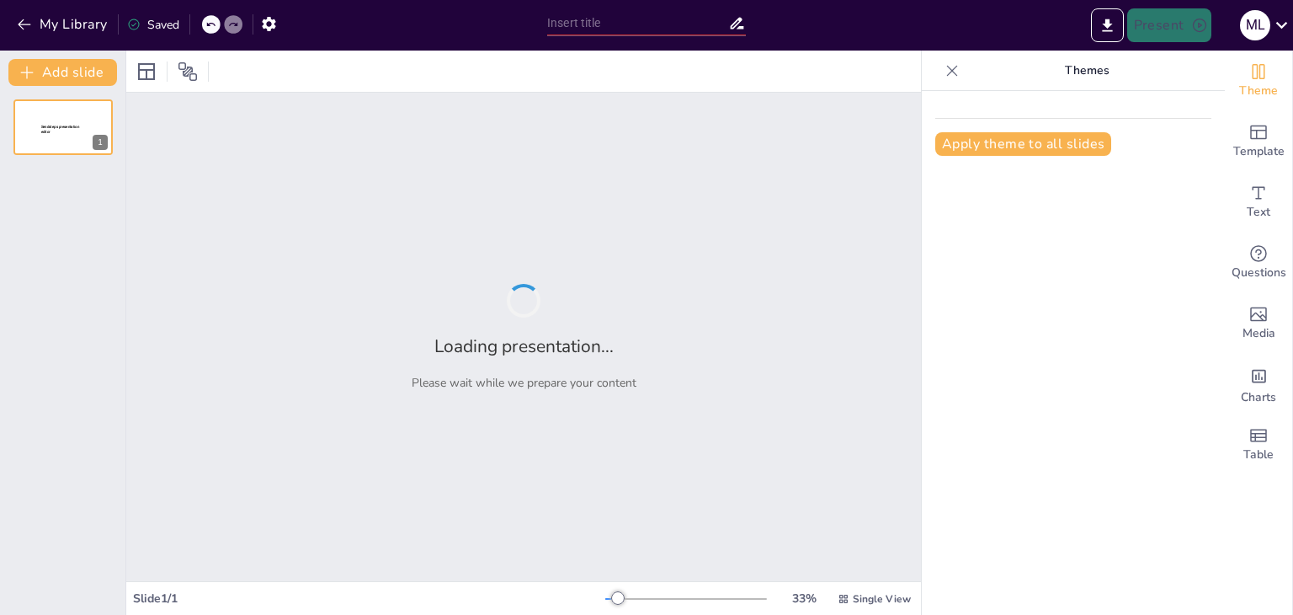
type input "Poemas: Emociones en Verso"
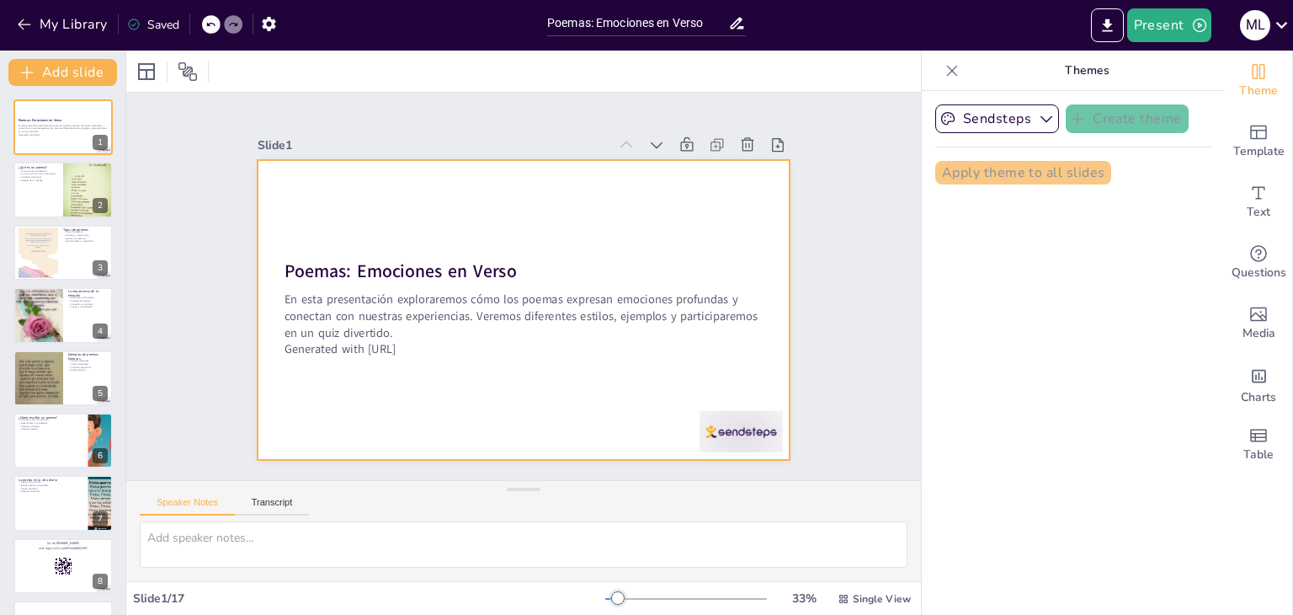
checkbox input "true"
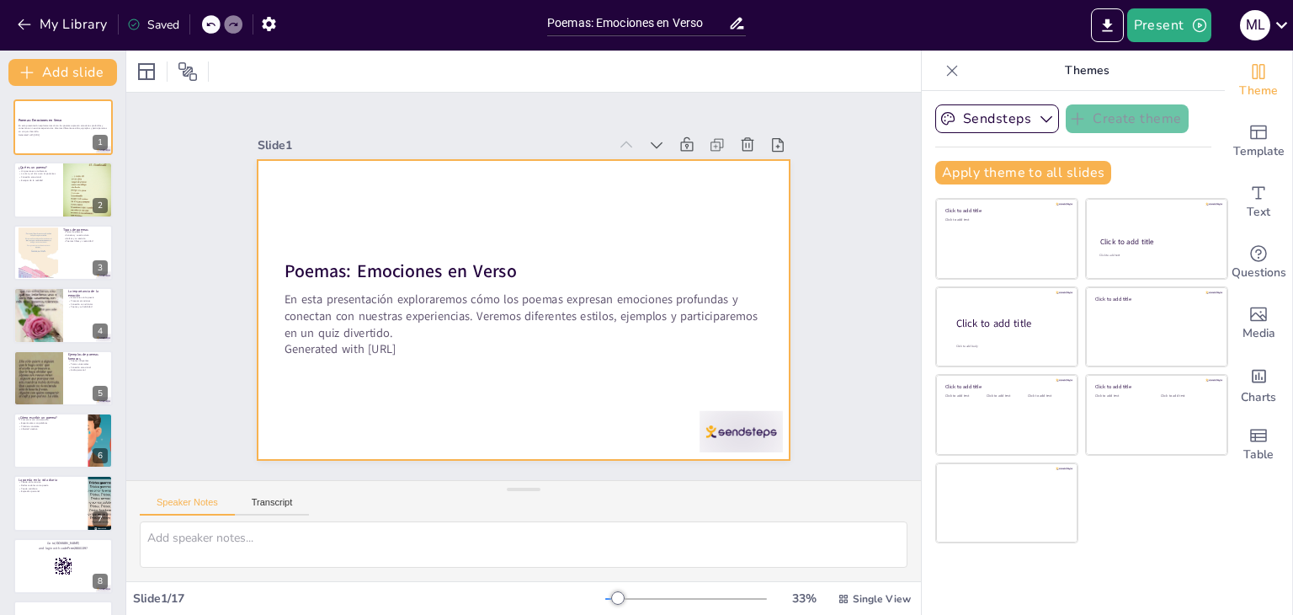
checkbox input "true"
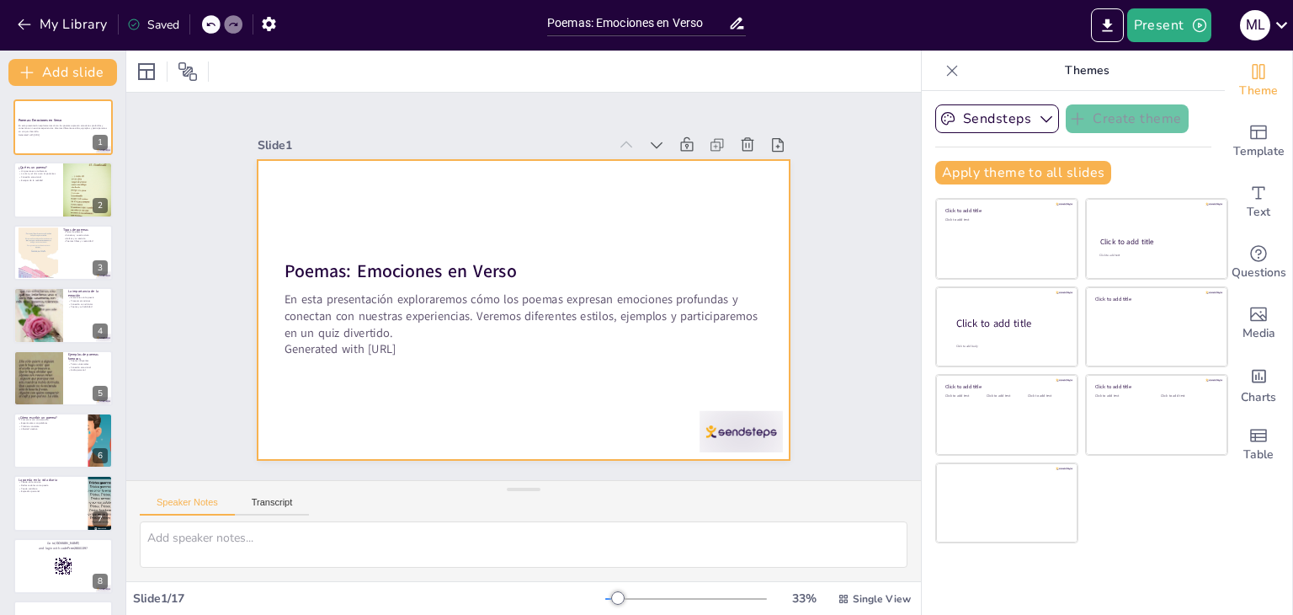
checkbox input "true"
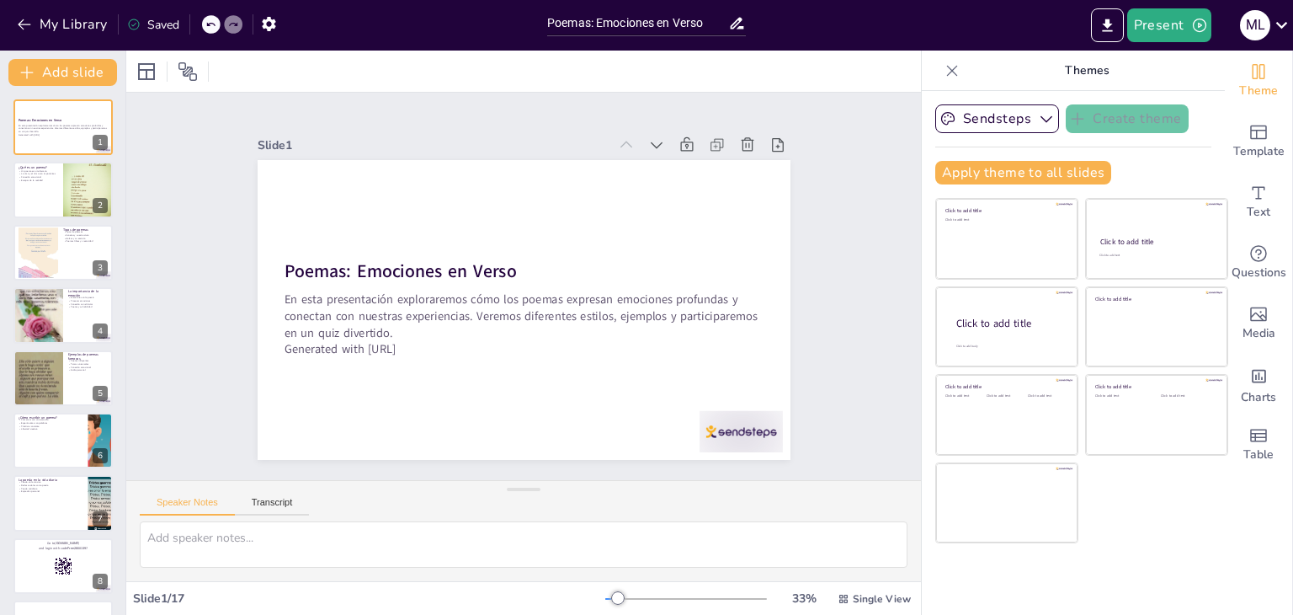
checkbox input "true"
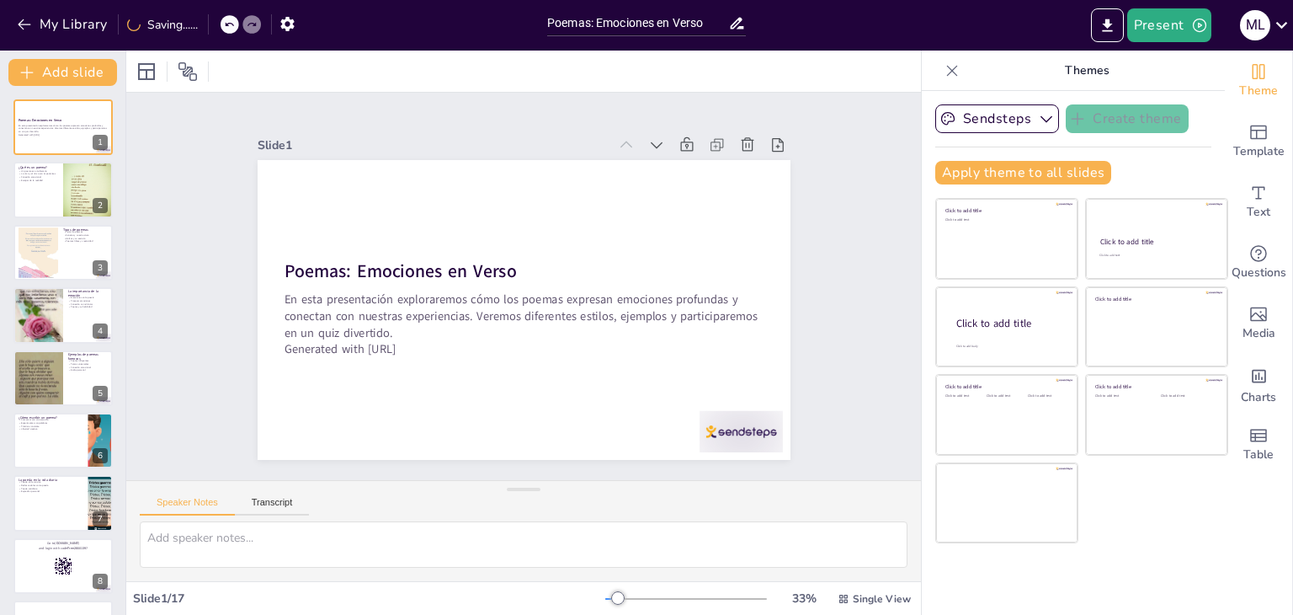
checkbox input "true"
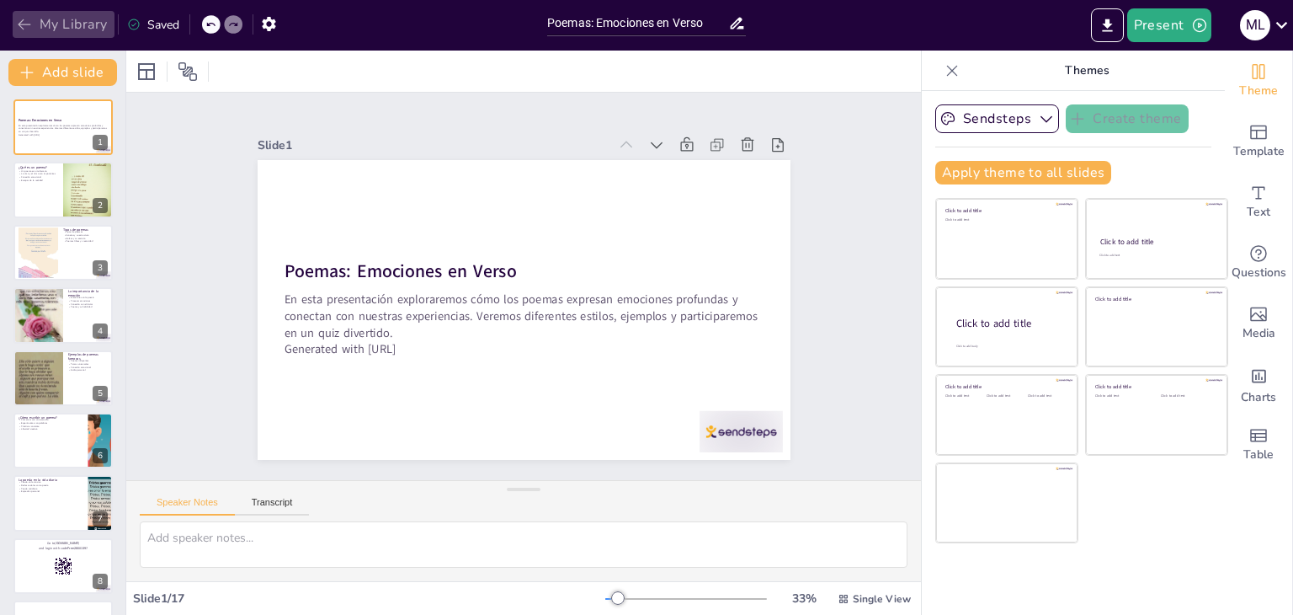
click at [20, 21] on icon "button" at bounding box center [24, 24] width 13 height 11
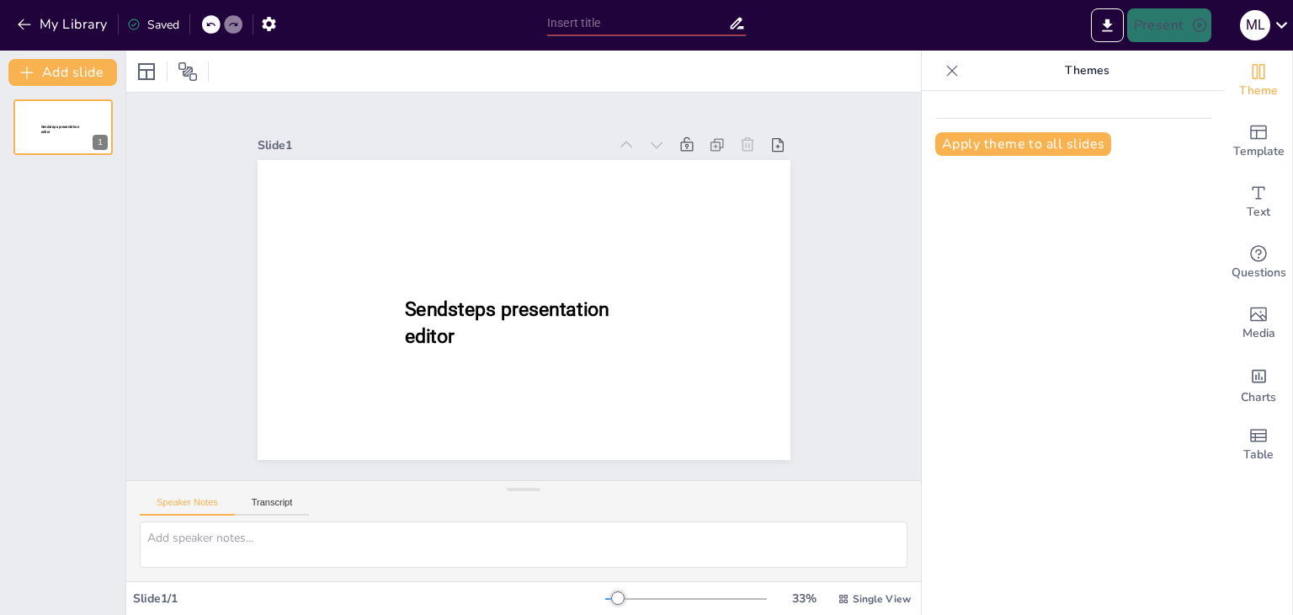
type input "New Sendsteps"
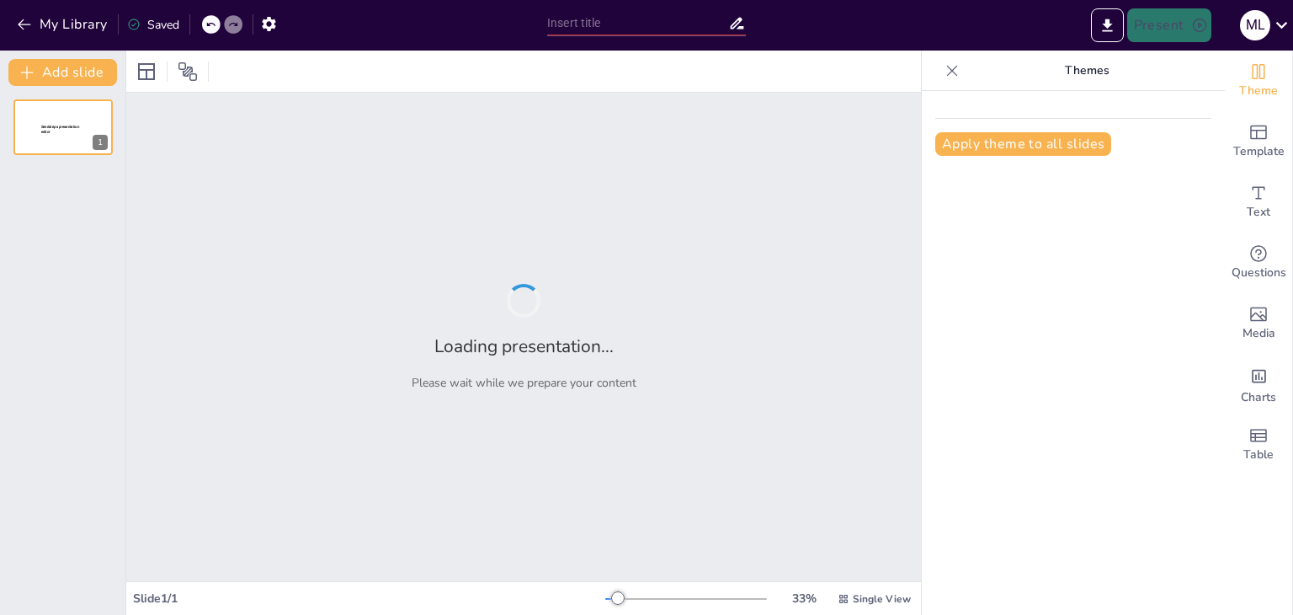
type input "Descubriendo el Cuerpo Humano: ¡Un Viaje Increíble!"
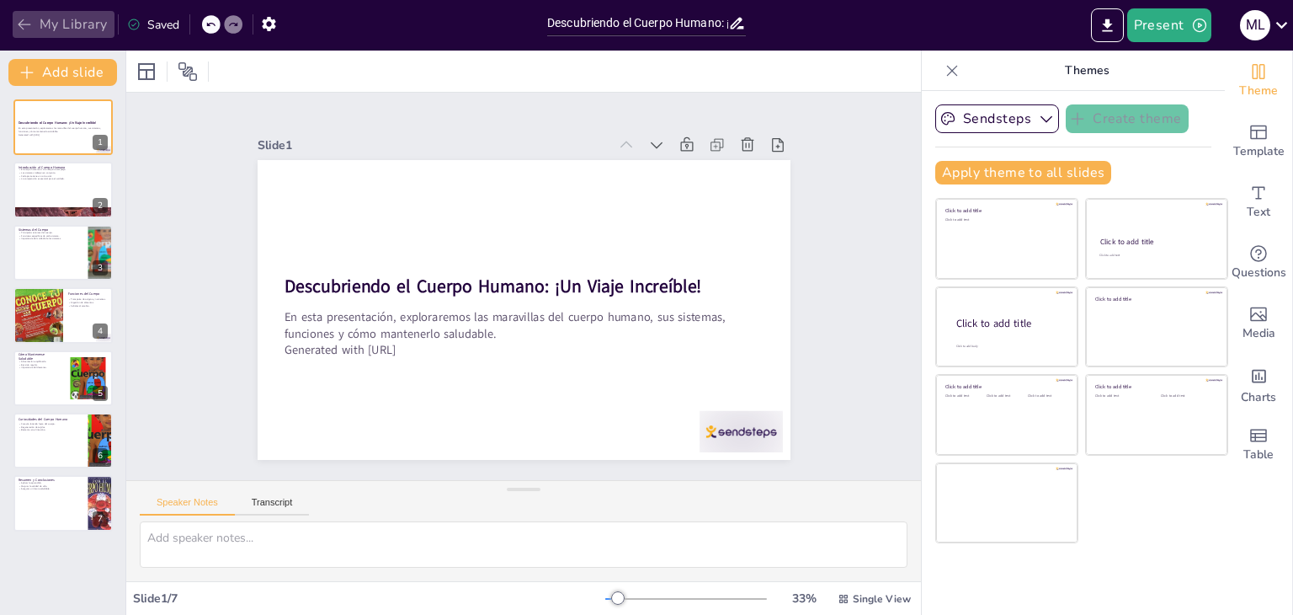
click at [25, 23] on icon "button" at bounding box center [24, 24] width 17 height 17
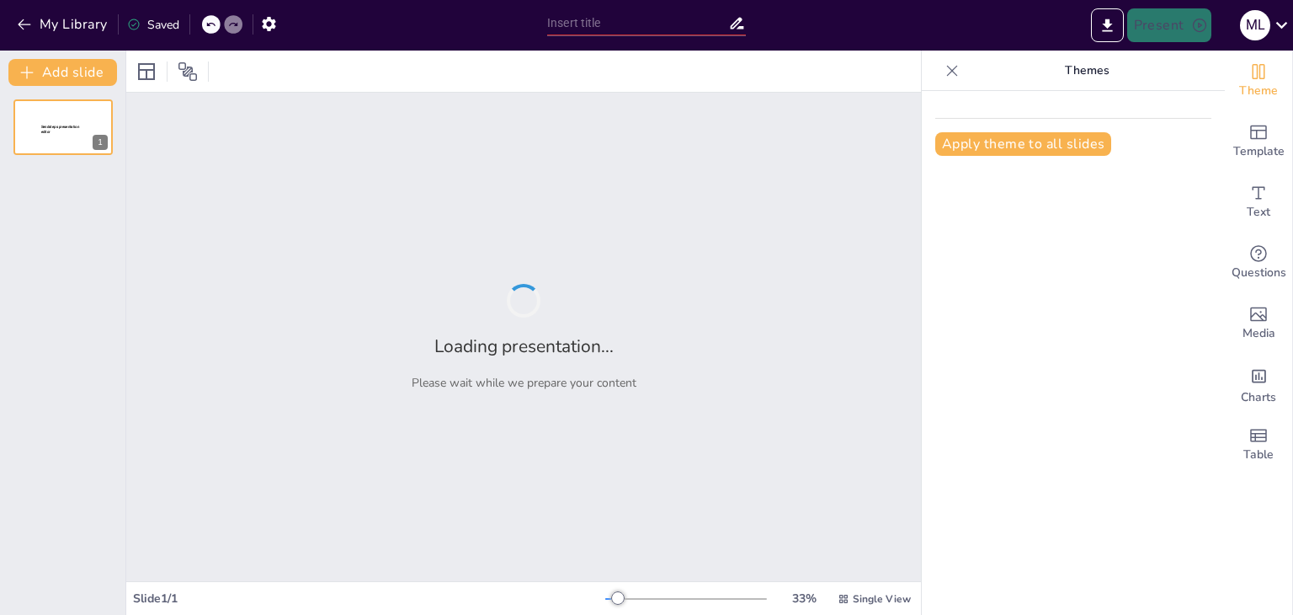
type input "Descubriendo el Sistema Solar: Un Viaje Espacial"
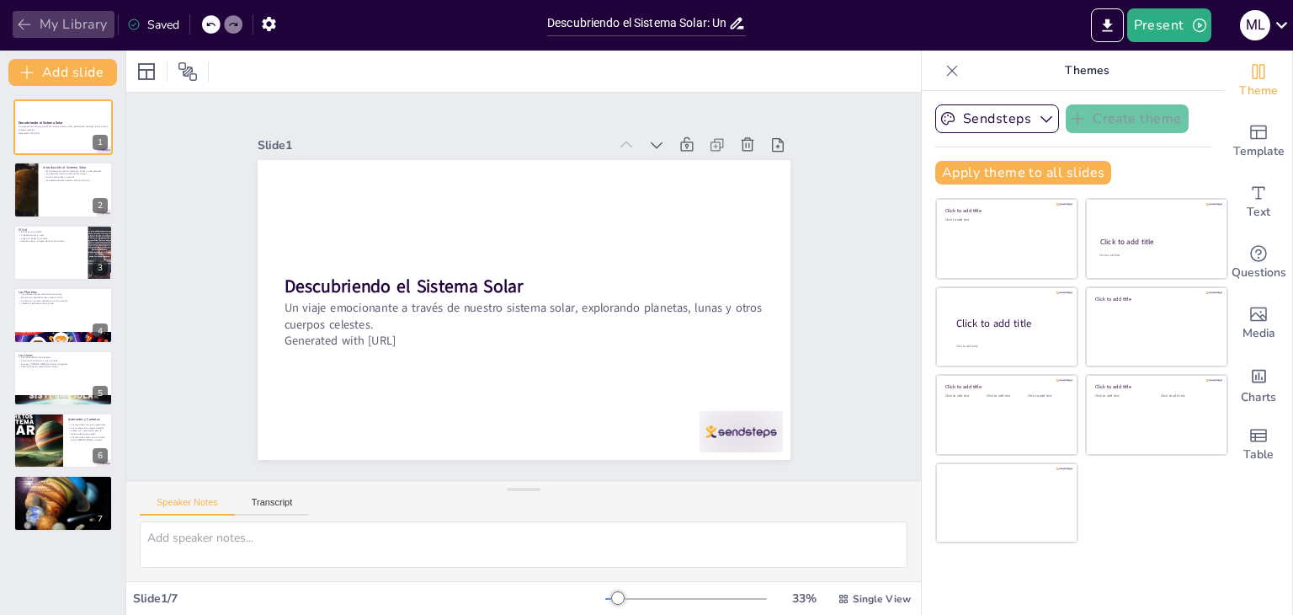
click at [14, 28] on button "My Library" at bounding box center [64, 24] width 102 height 27
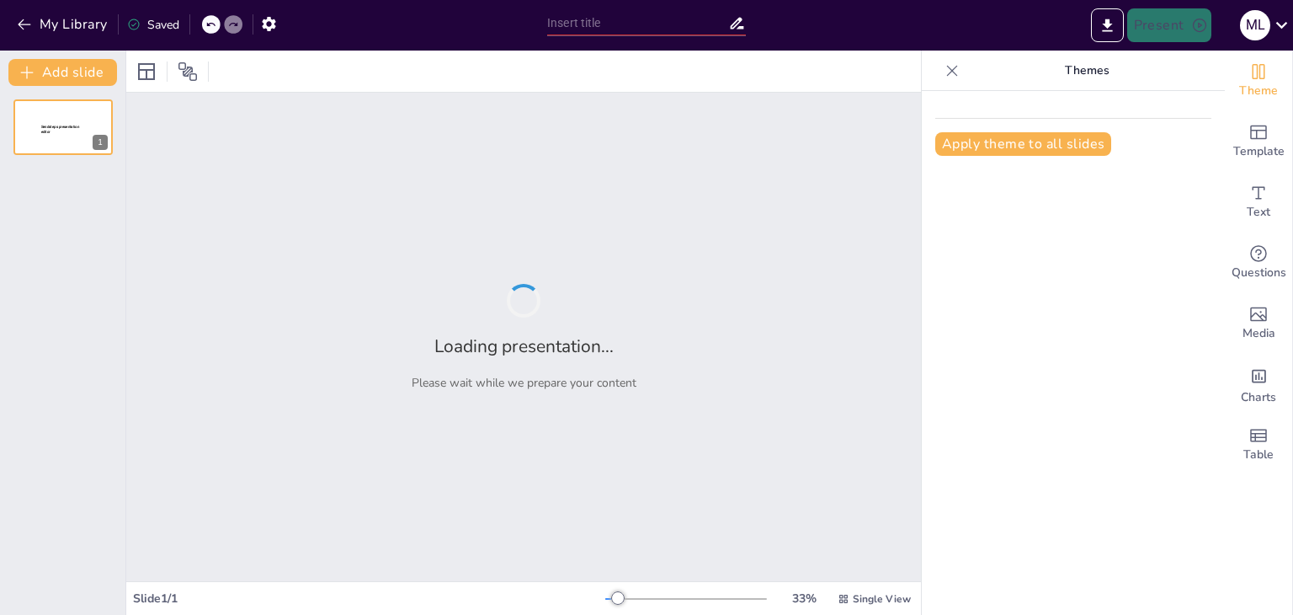
type input "Fósiles y Relatos: La Historia de Nuestros Amigos Prehistóricos"
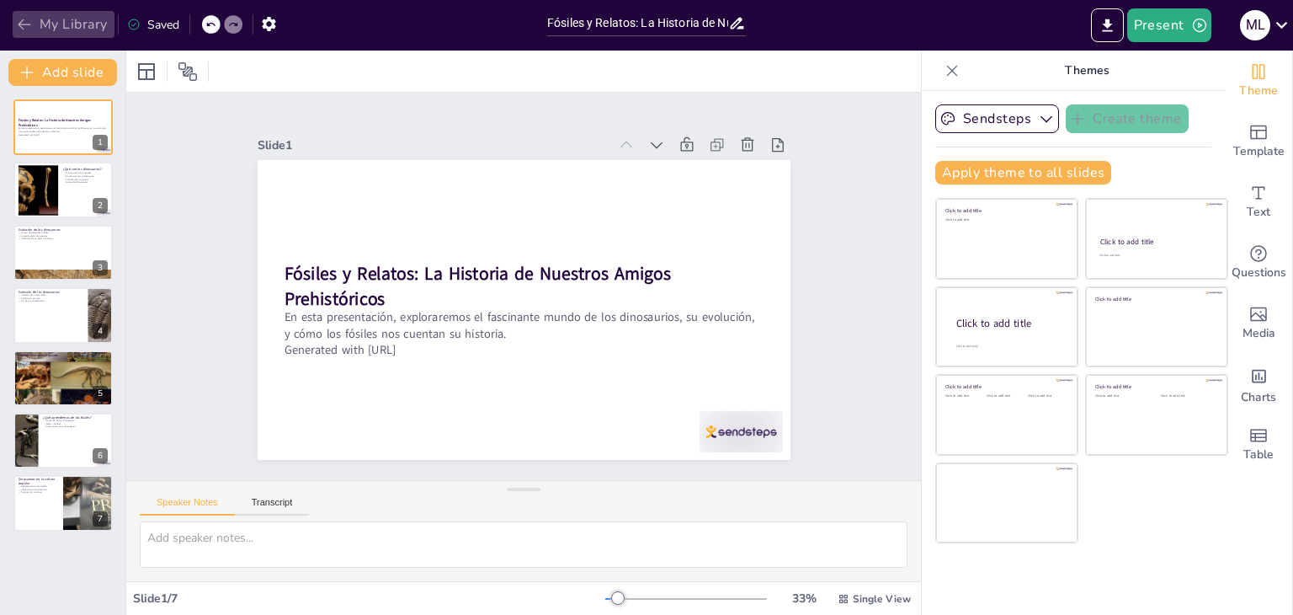
click at [21, 19] on icon "button" at bounding box center [24, 24] width 17 height 17
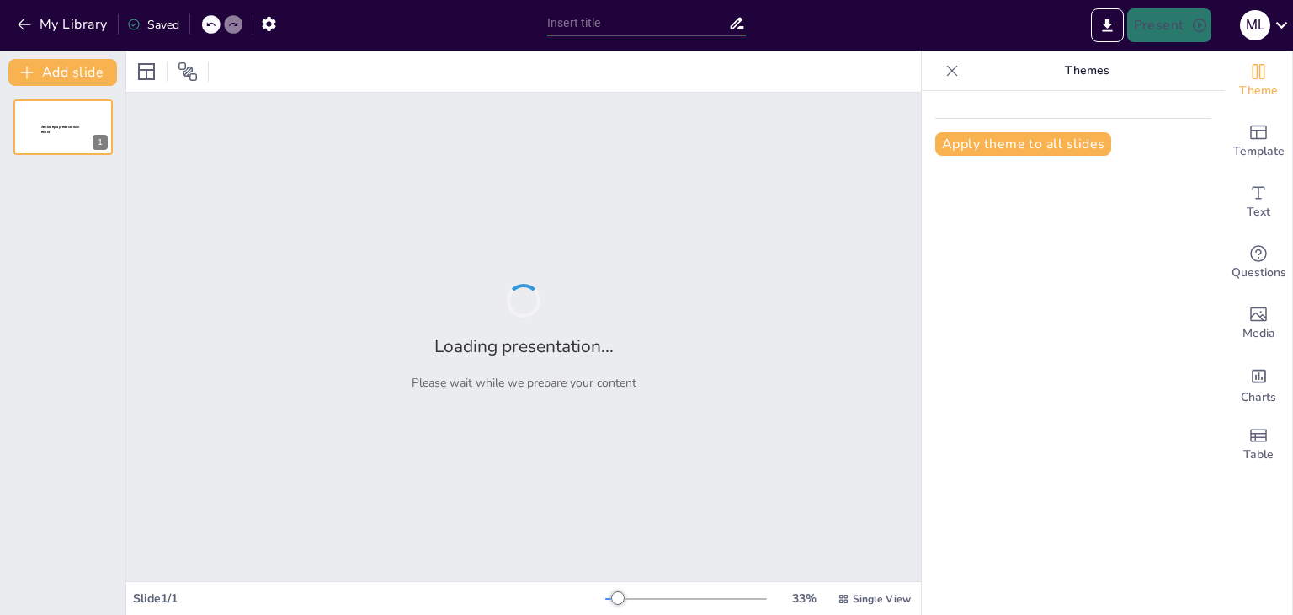
type input "Maquillaje: ¡El Arte de Resaltar tu Belleza!"
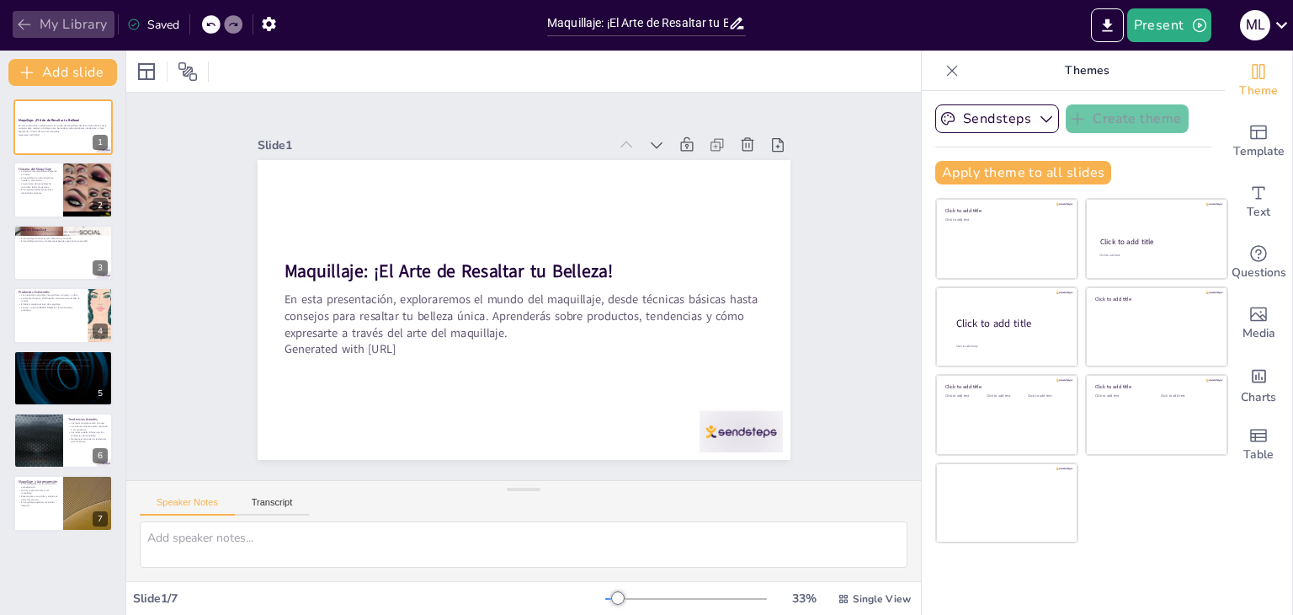
click at [24, 24] on icon "button" at bounding box center [24, 24] width 17 height 17
